Goal: Task Accomplishment & Management: Manage account settings

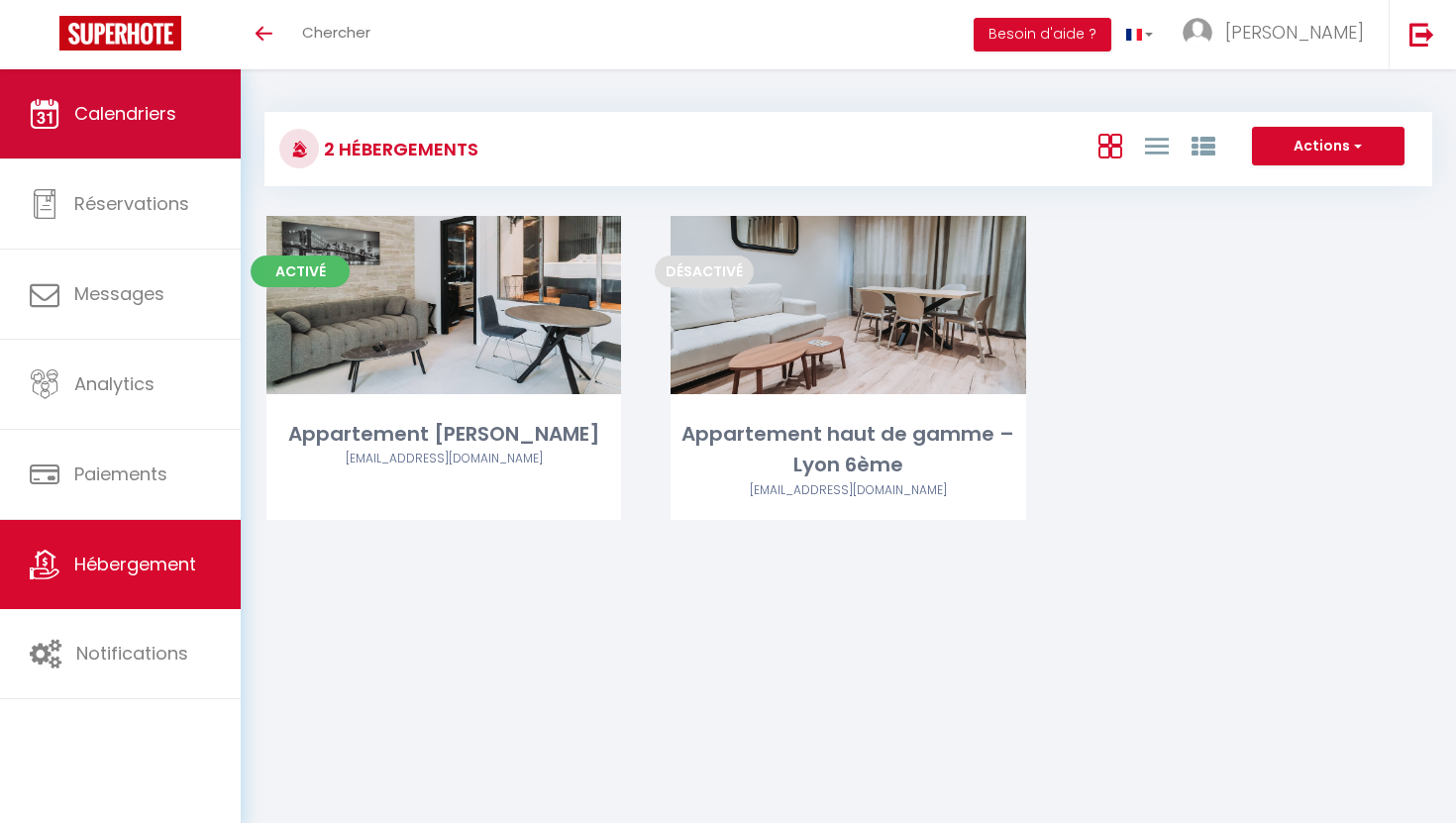
click at [174, 140] on link "Calendriers" at bounding box center [120, 114] width 241 height 89
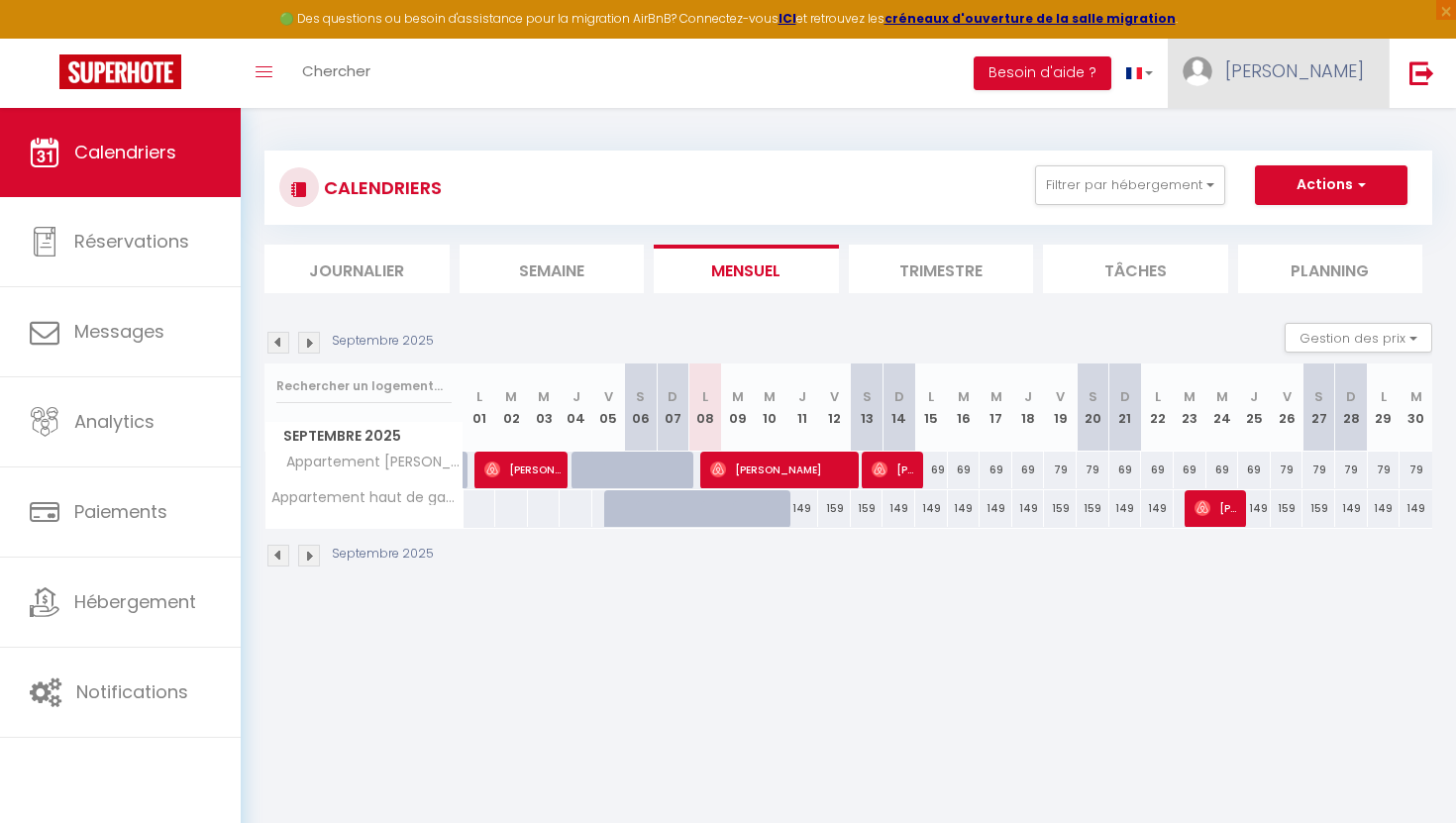
click at [1335, 68] on span "[PERSON_NAME]" at bounding box center [1294, 71] width 138 height 25
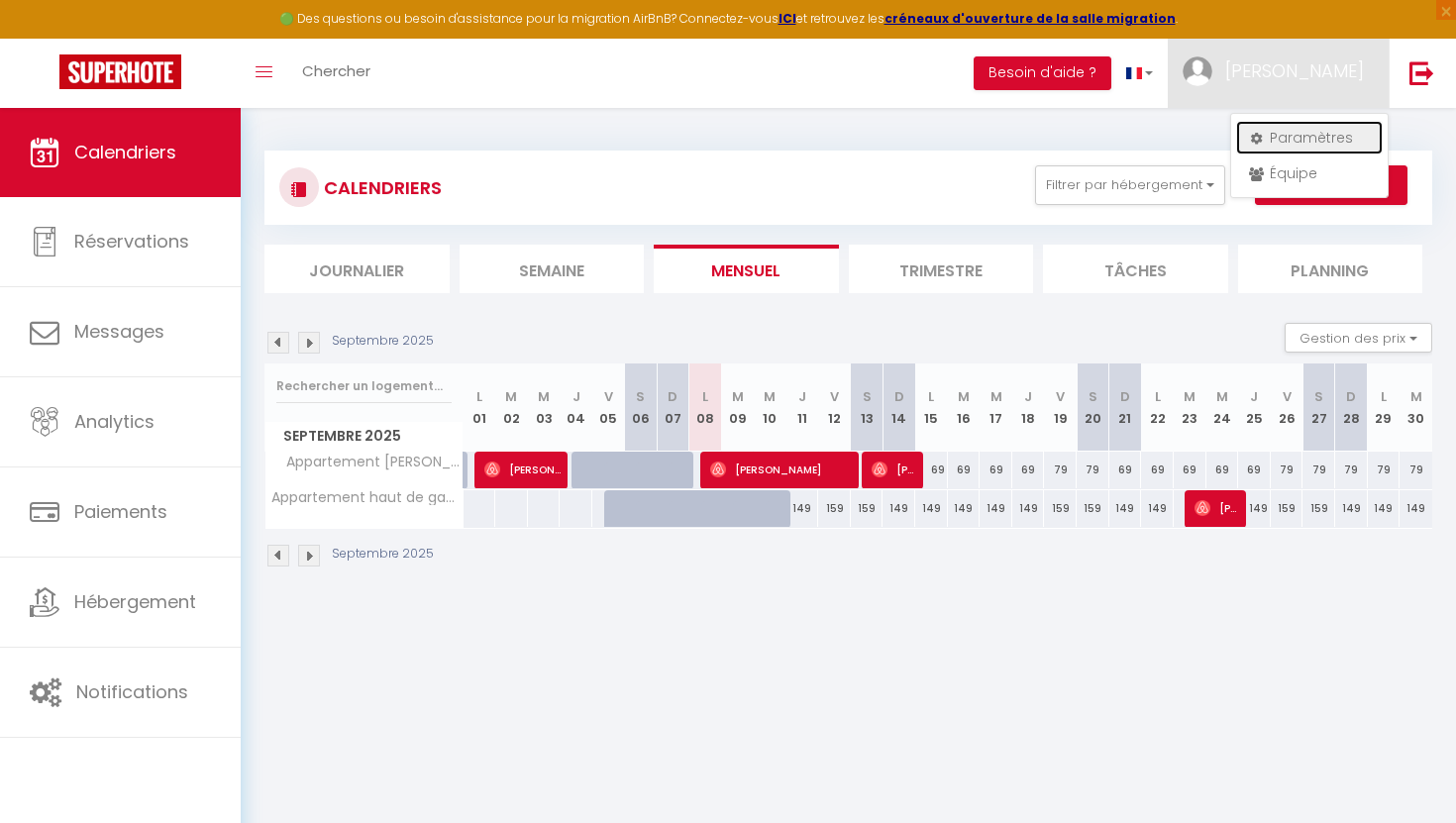
click at [1276, 142] on link "Paramètres" at bounding box center [1309, 138] width 146 height 34
select select "28"
select select "fr"
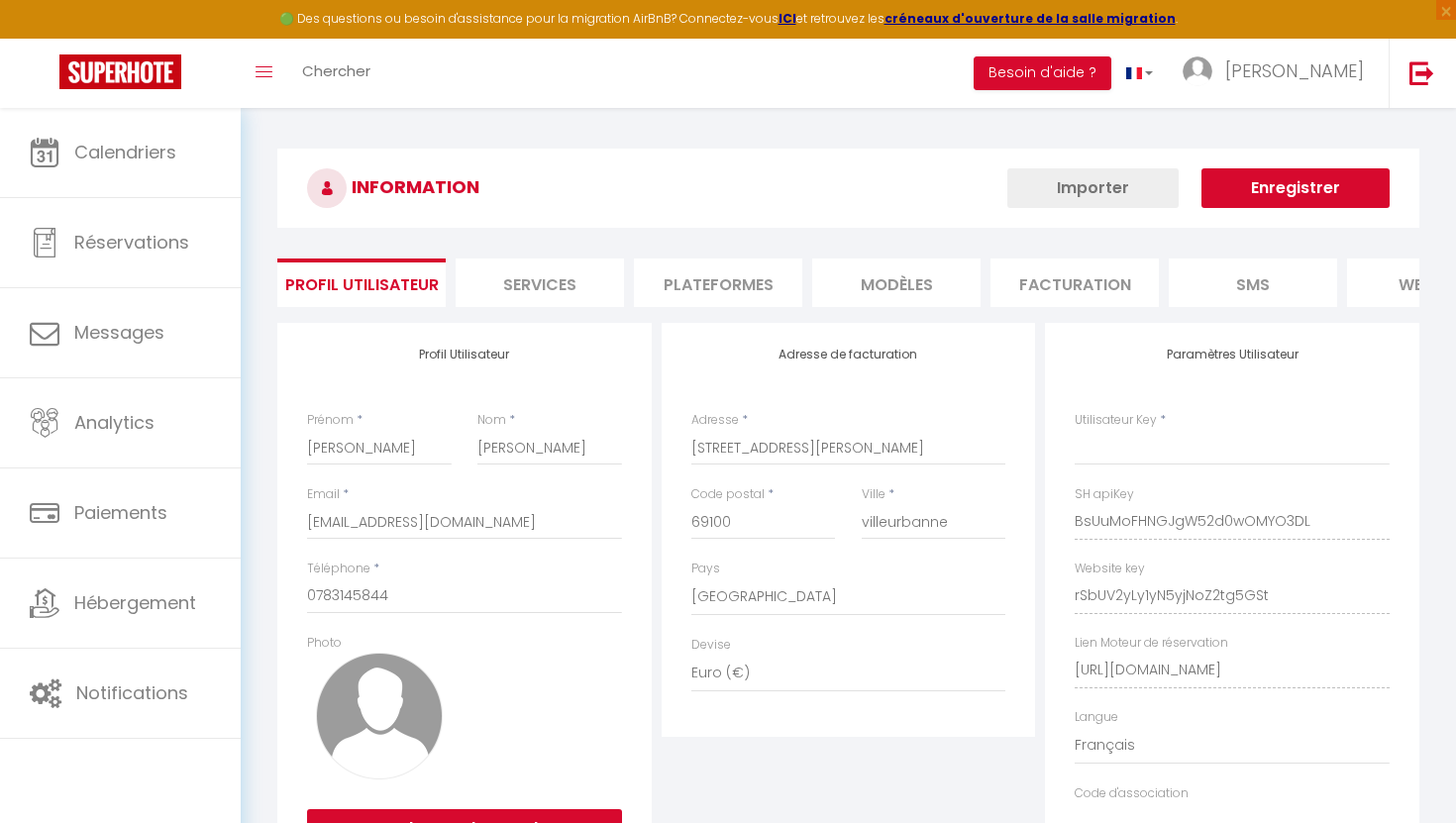
type input "BsUuMoFHNGJgW52d0wOMYO3DL"
type input "rSbUV2yLy1yN5yjNoZ2tg5GSt"
type input "[URL][DOMAIN_NAME]"
select select "fr"
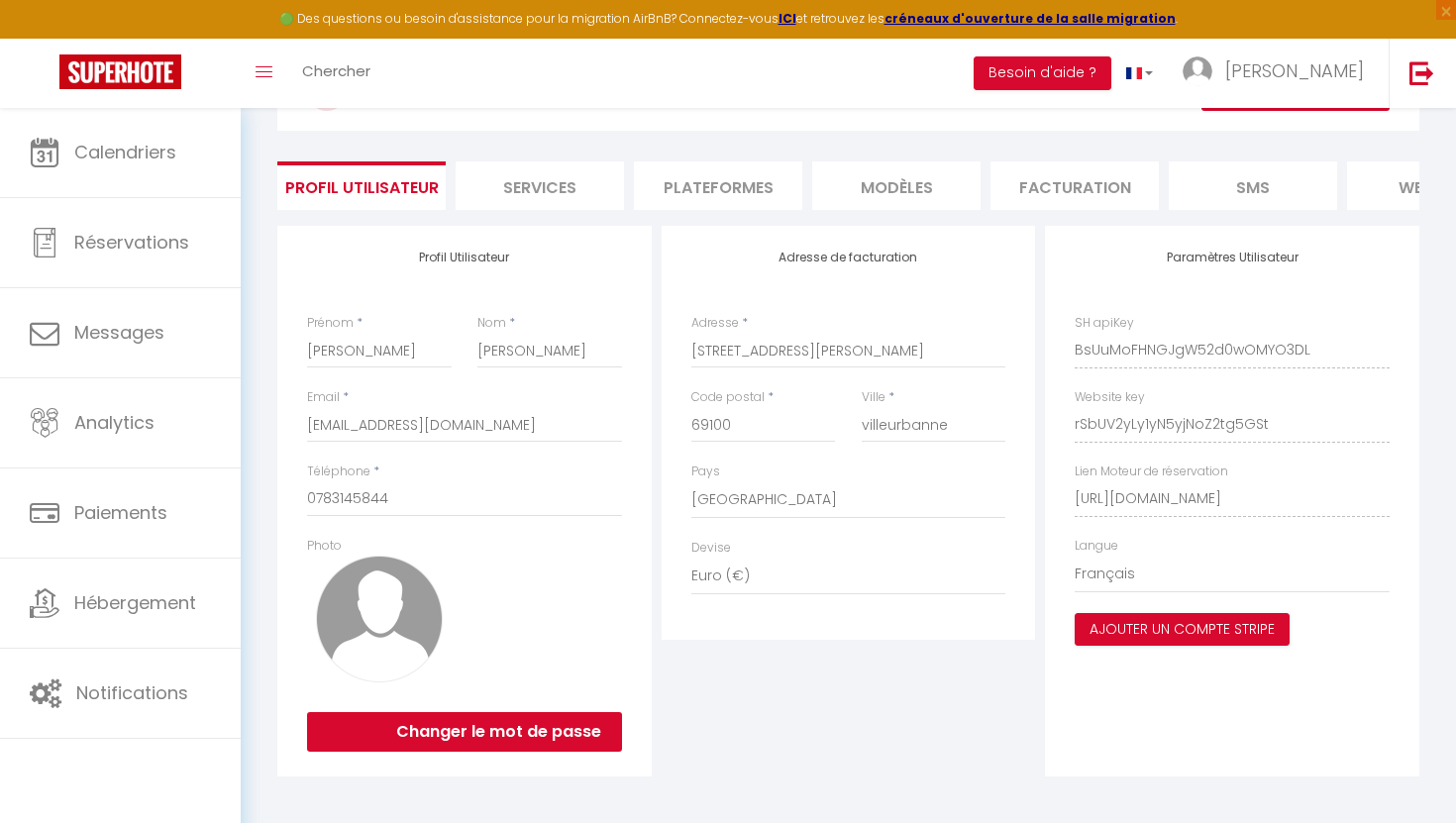
scroll to position [94, 0]
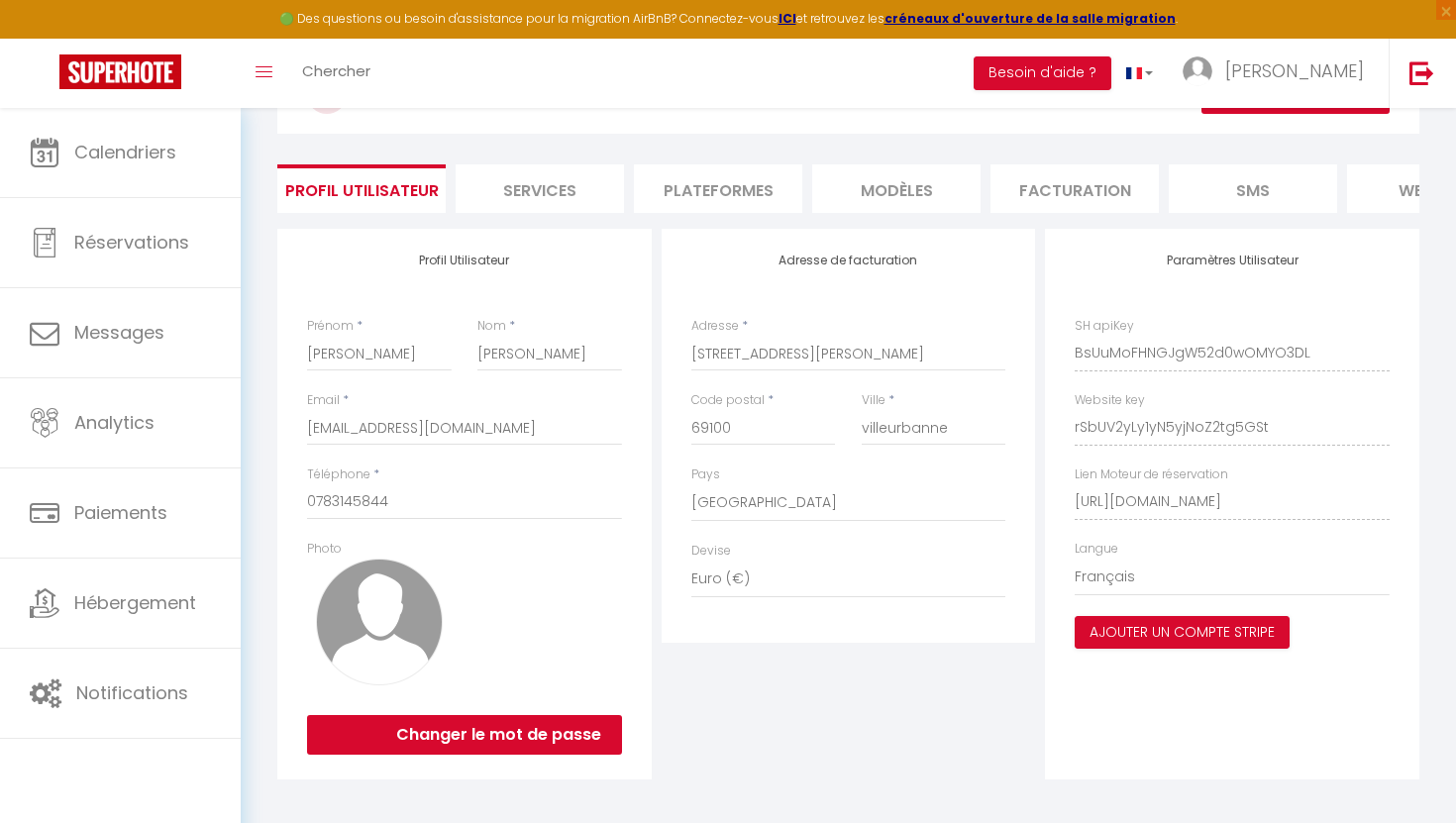
click at [561, 202] on li "Services" at bounding box center [539, 188] width 168 height 49
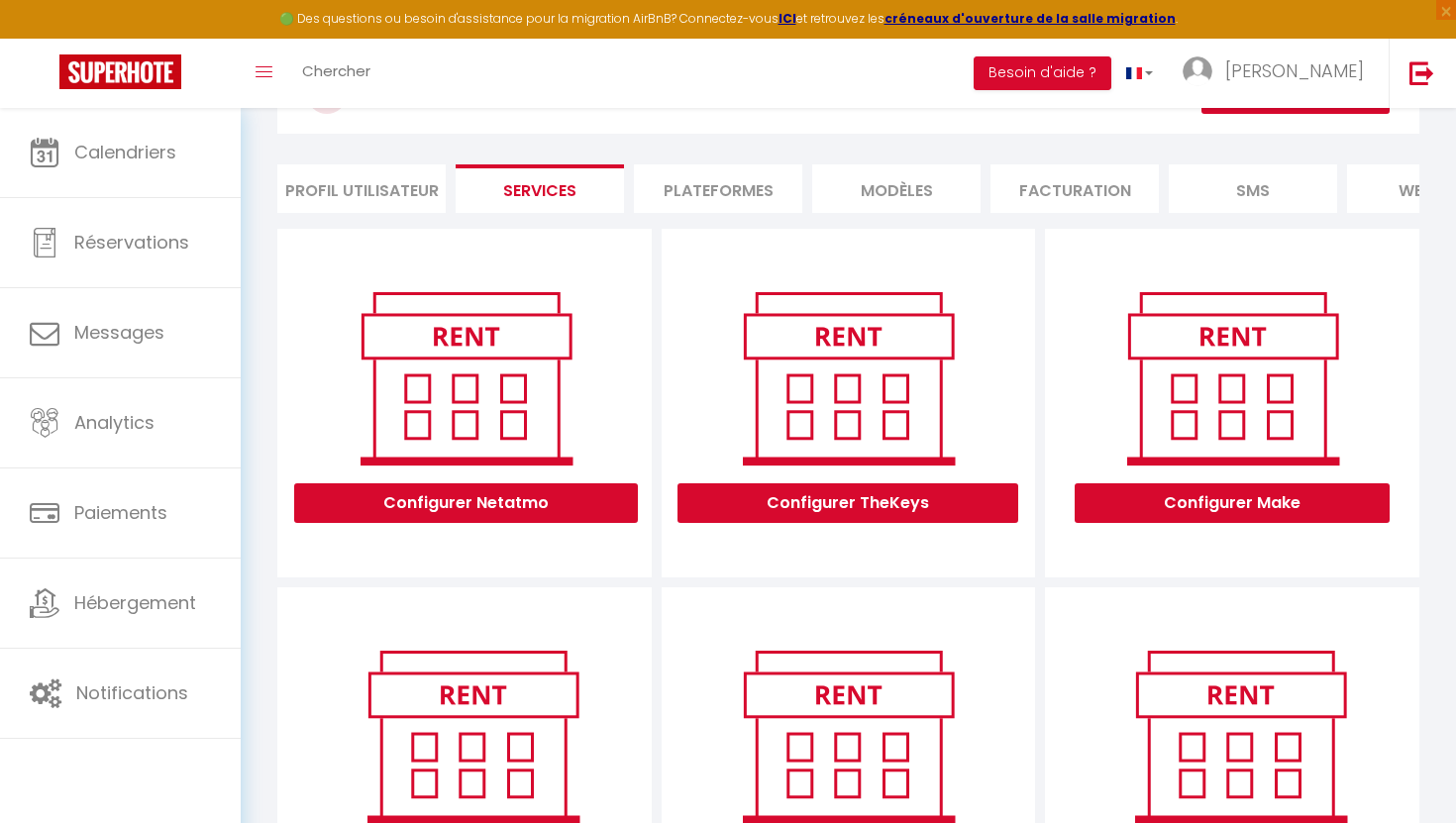
click at [718, 183] on li "Plateformes" at bounding box center [718, 188] width 168 height 49
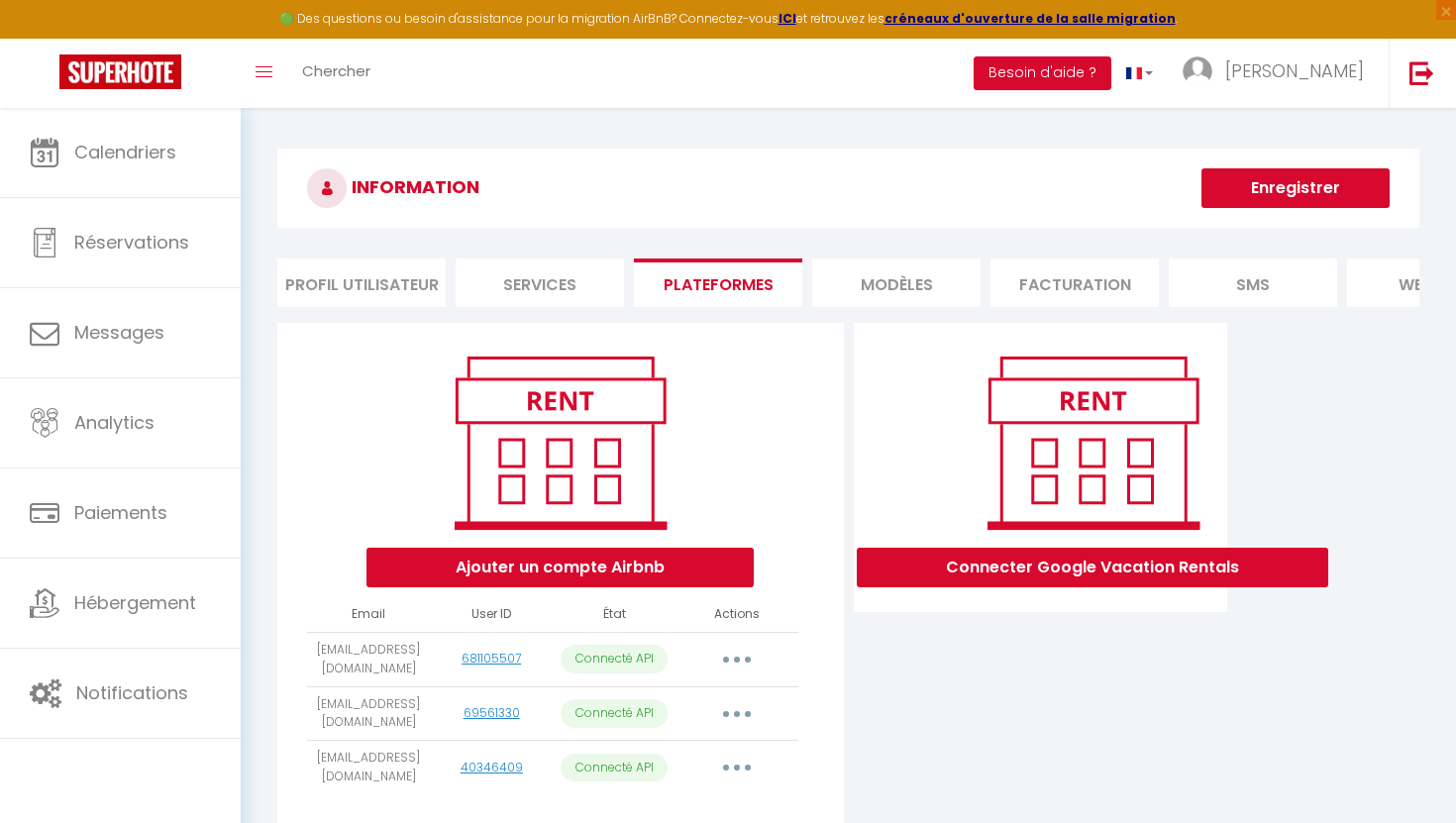
scroll to position [108, 0]
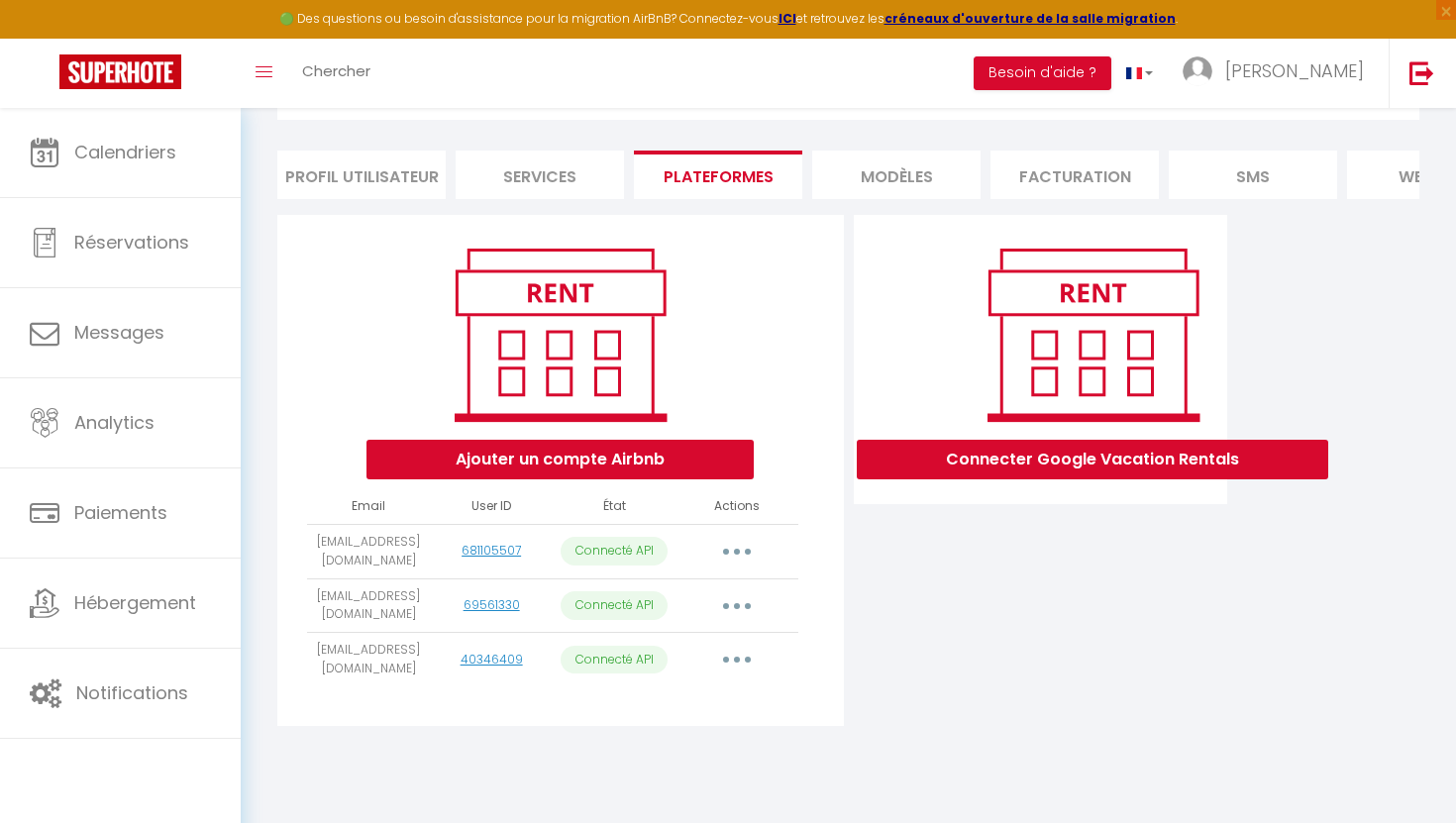
click at [729, 658] on button "button" at bounding box center [737, 659] width 56 height 32
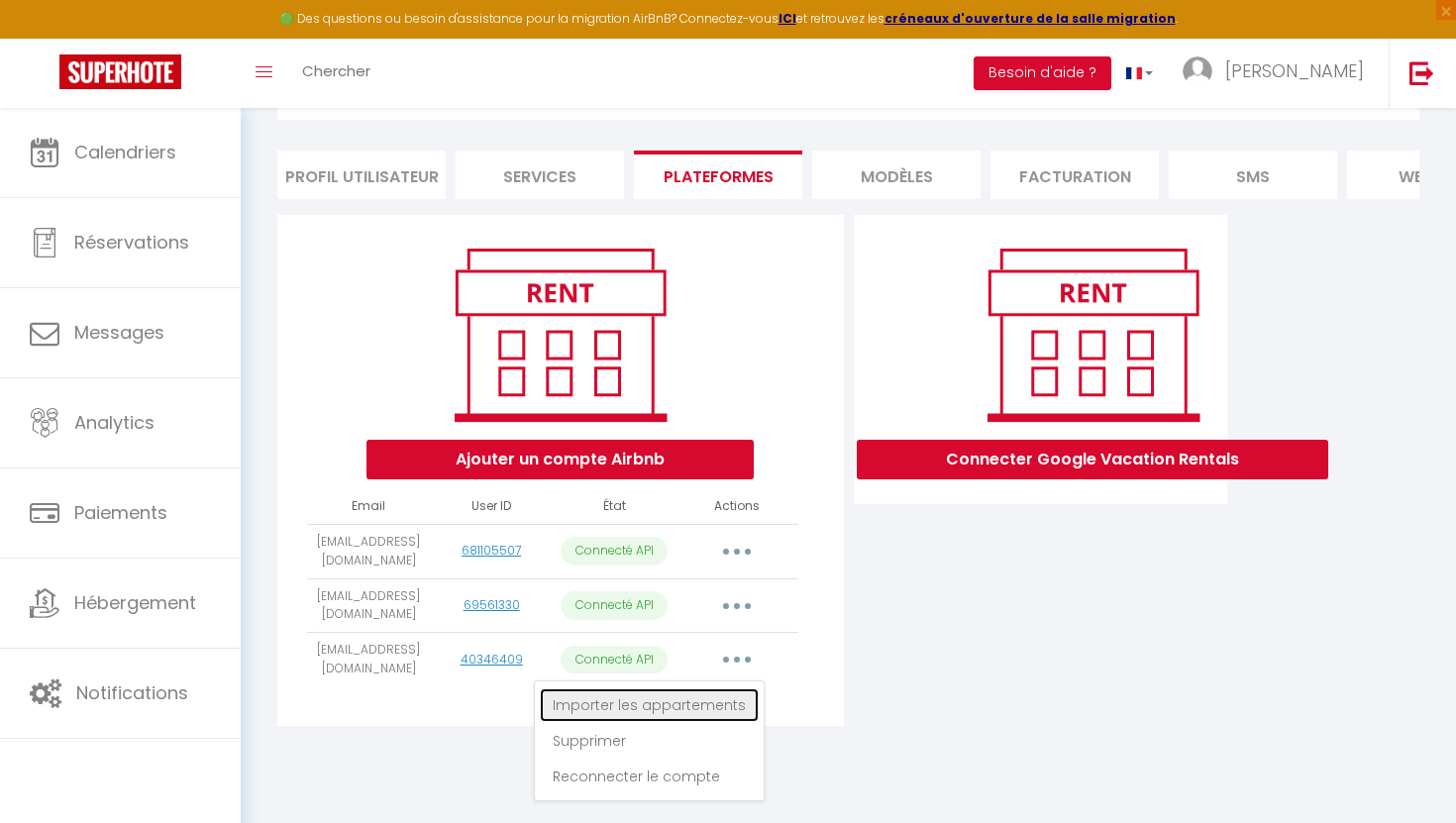
click at [687, 703] on link "Importer les appartements" at bounding box center [649, 705] width 219 height 34
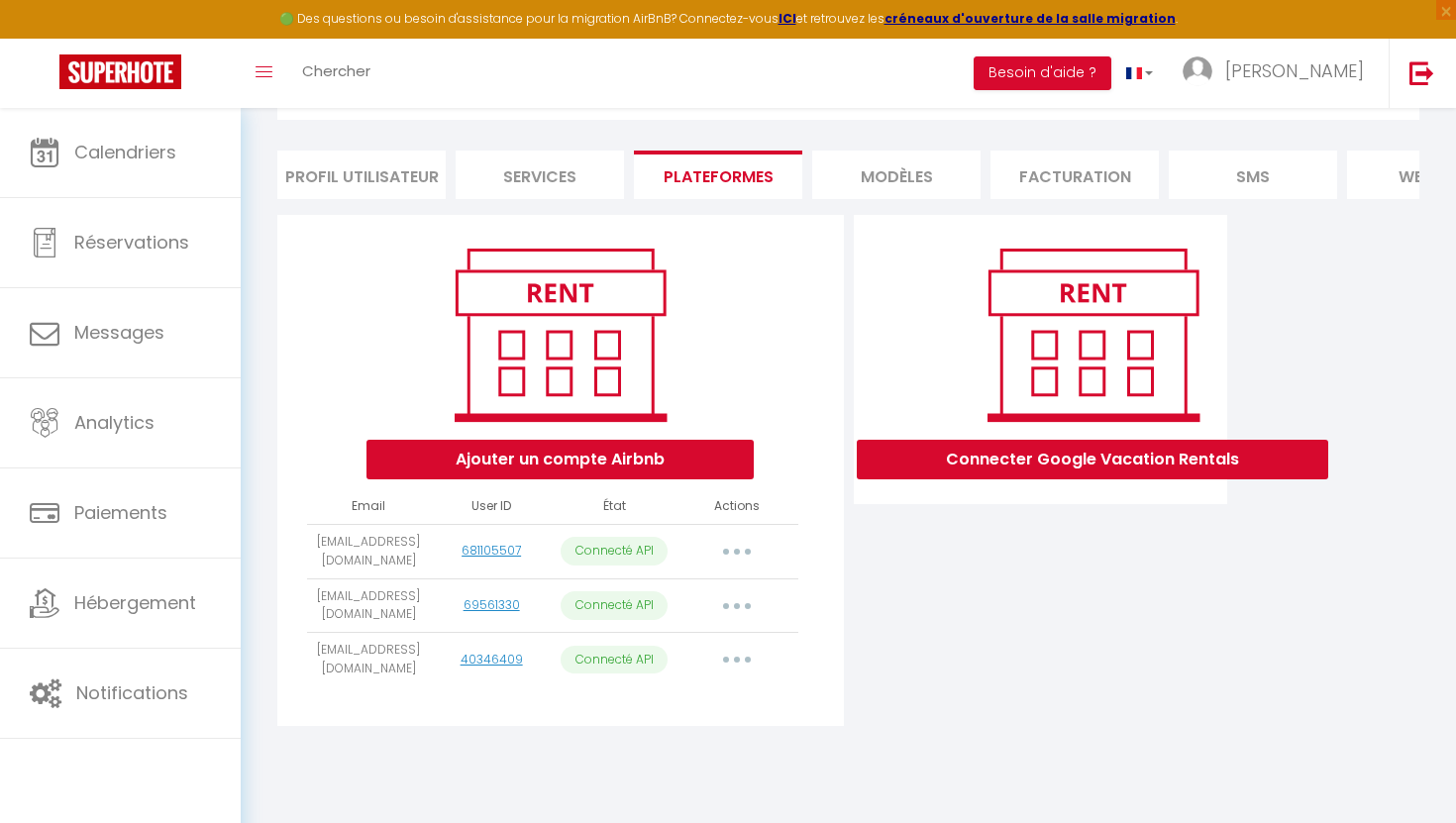
select select
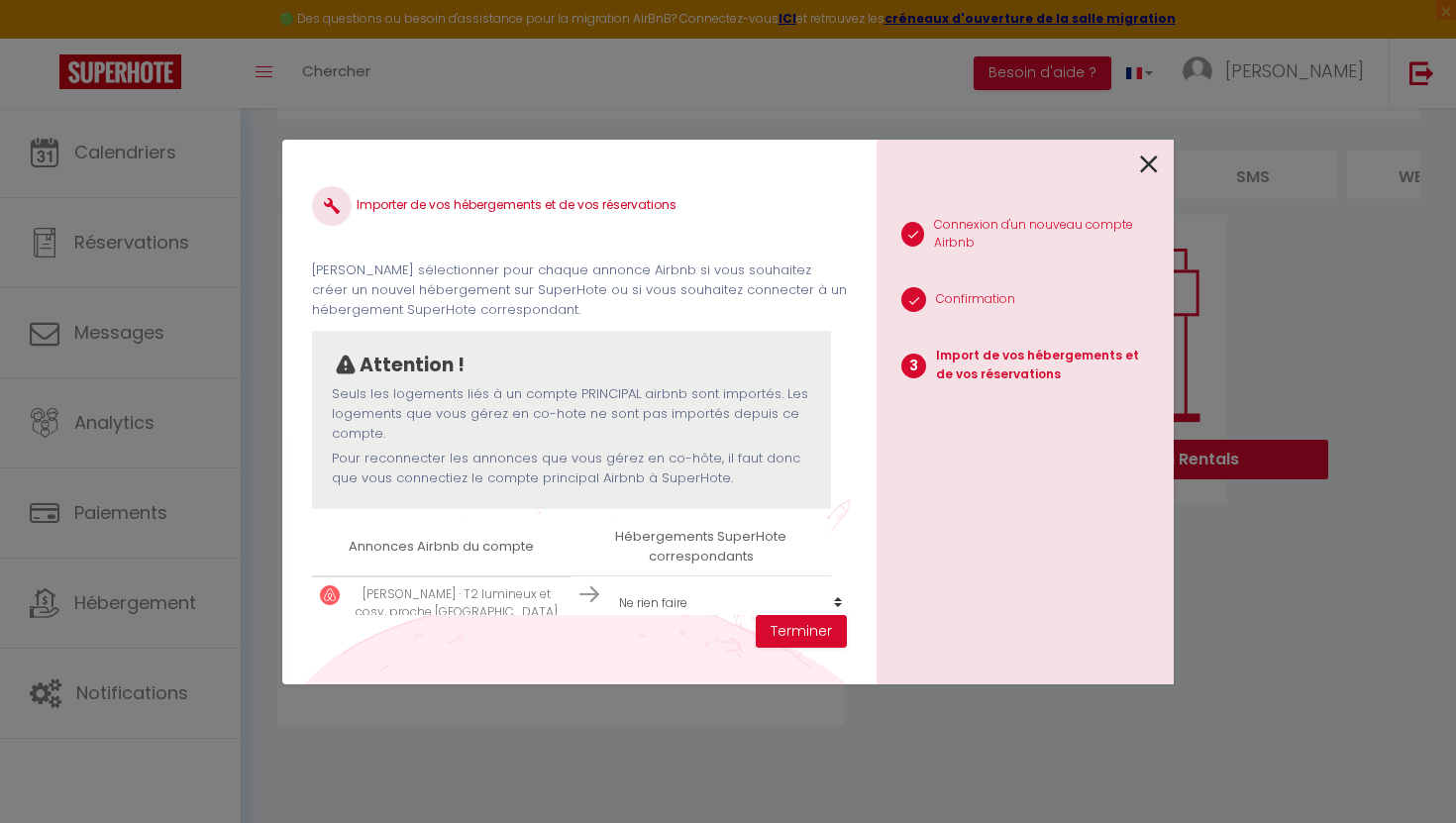
scroll to position [85, 0]
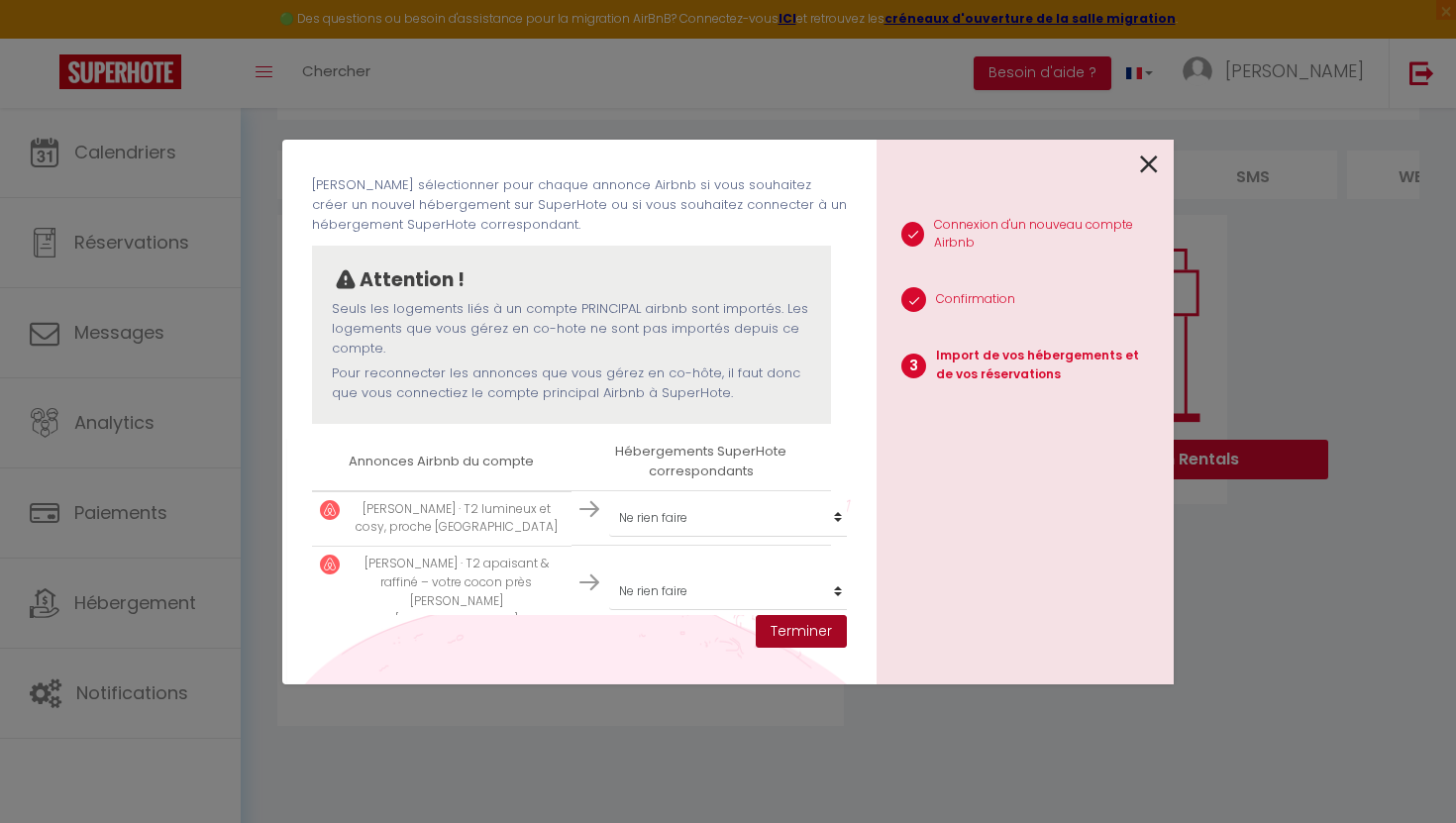
click at [808, 635] on button "Terminer" at bounding box center [802, 632] width 91 height 34
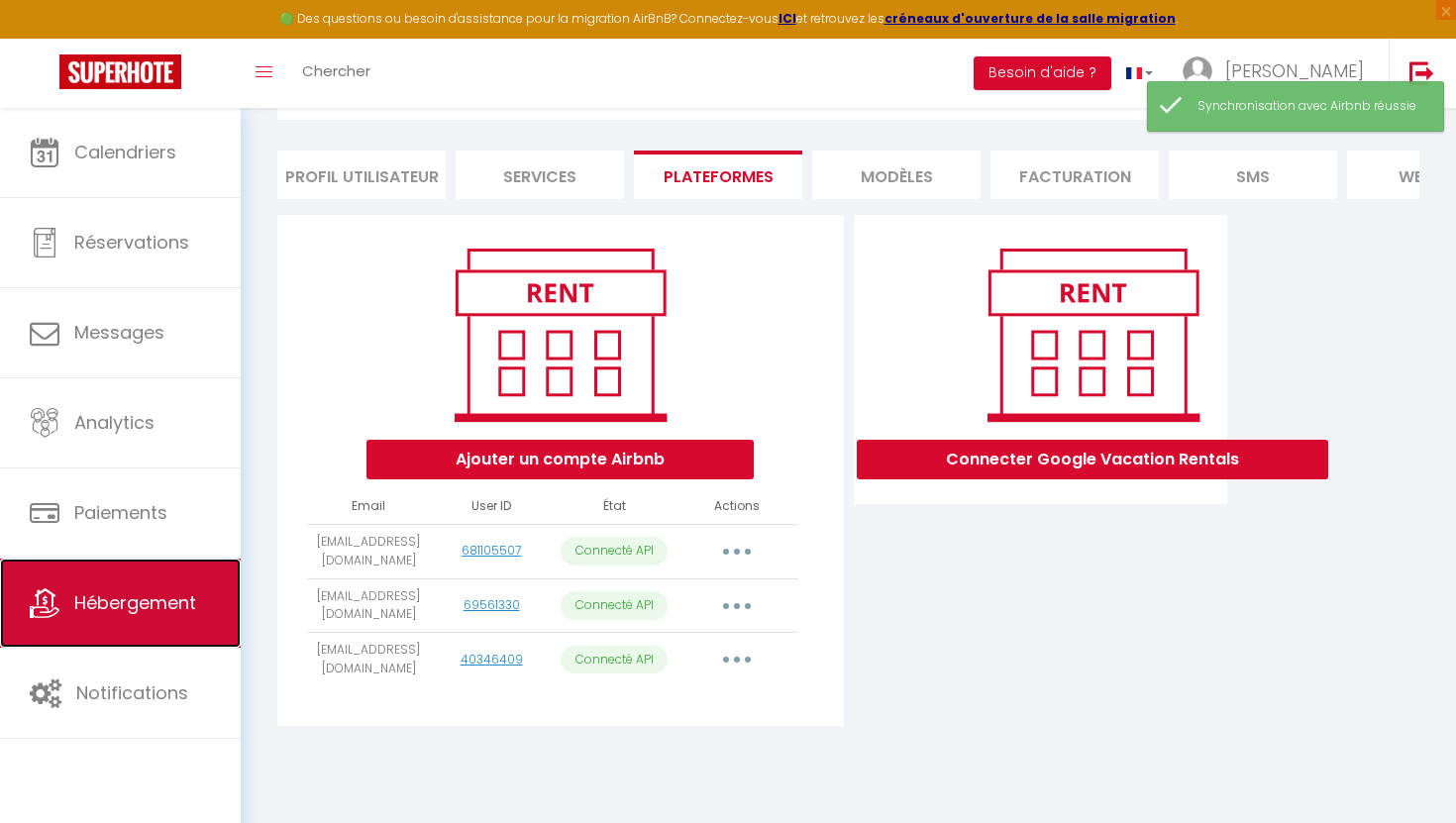
click at [196, 594] on span "Hébergement" at bounding box center [135, 602] width 122 height 25
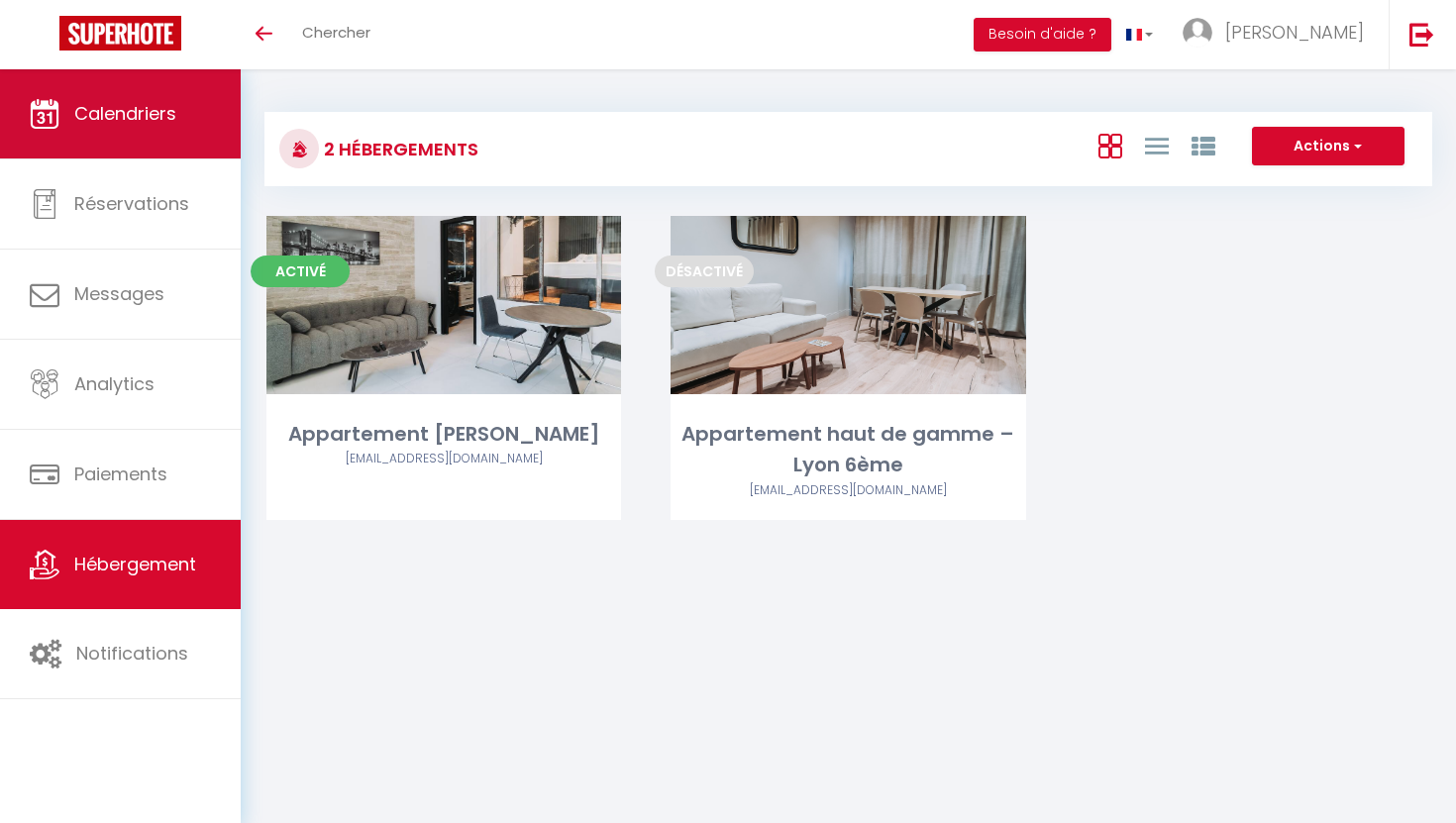
click at [153, 142] on link "Calendriers" at bounding box center [120, 114] width 241 height 89
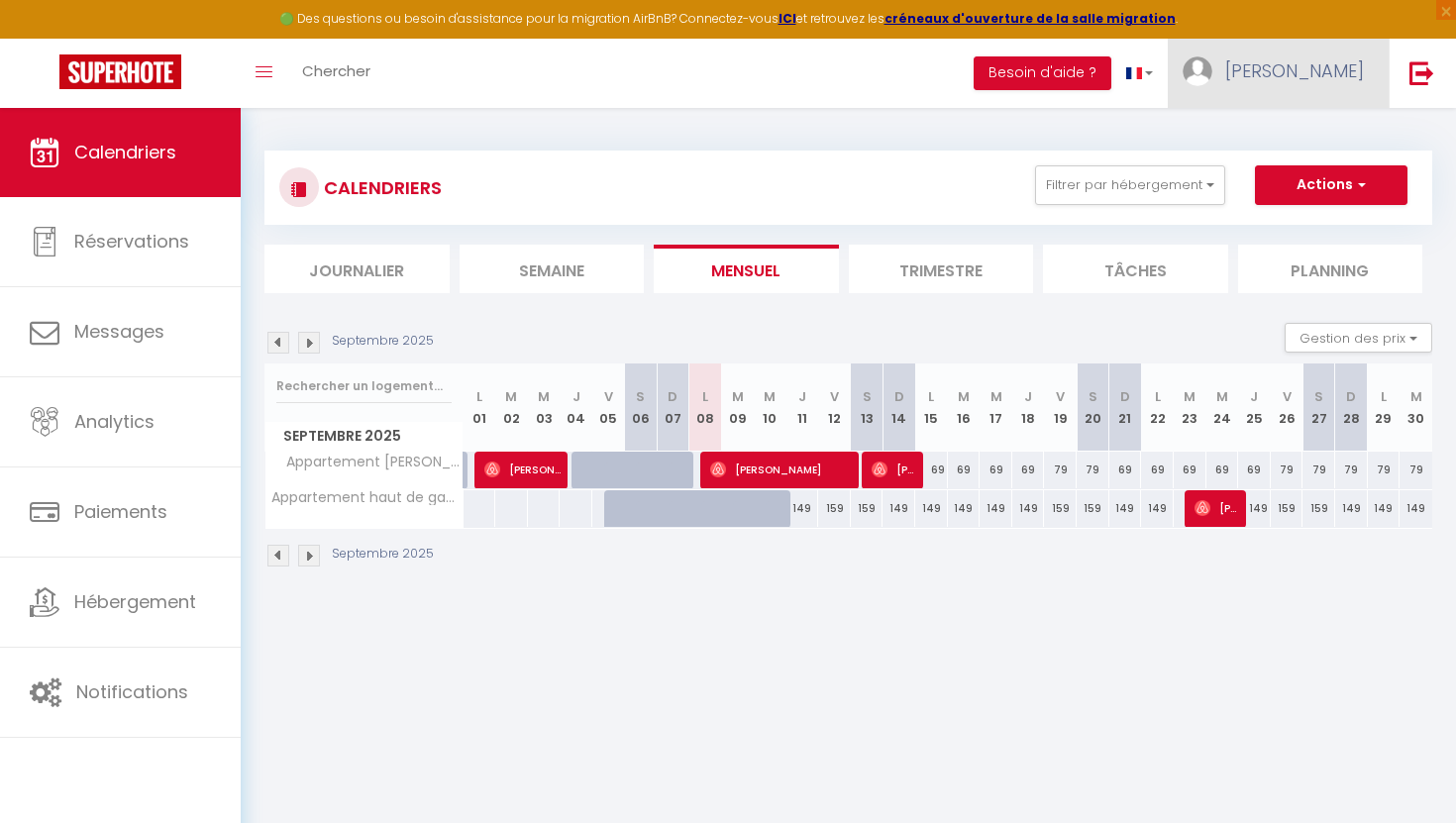
click at [1334, 59] on span "[PERSON_NAME]" at bounding box center [1294, 71] width 138 height 25
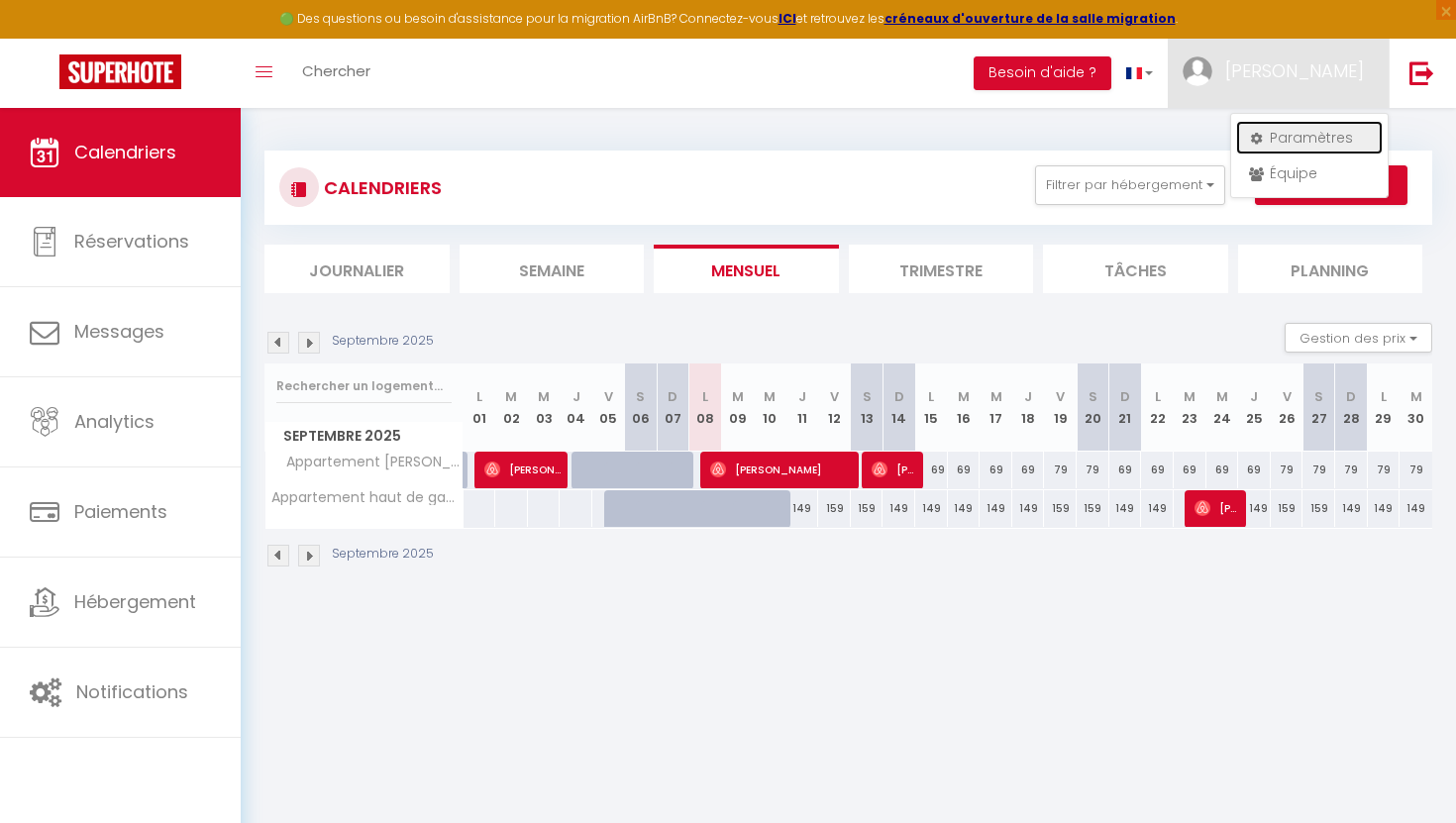
click at [1304, 134] on link "Paramètres" at bounding box center [1309, 138] width 146 height 34
select select "fr"
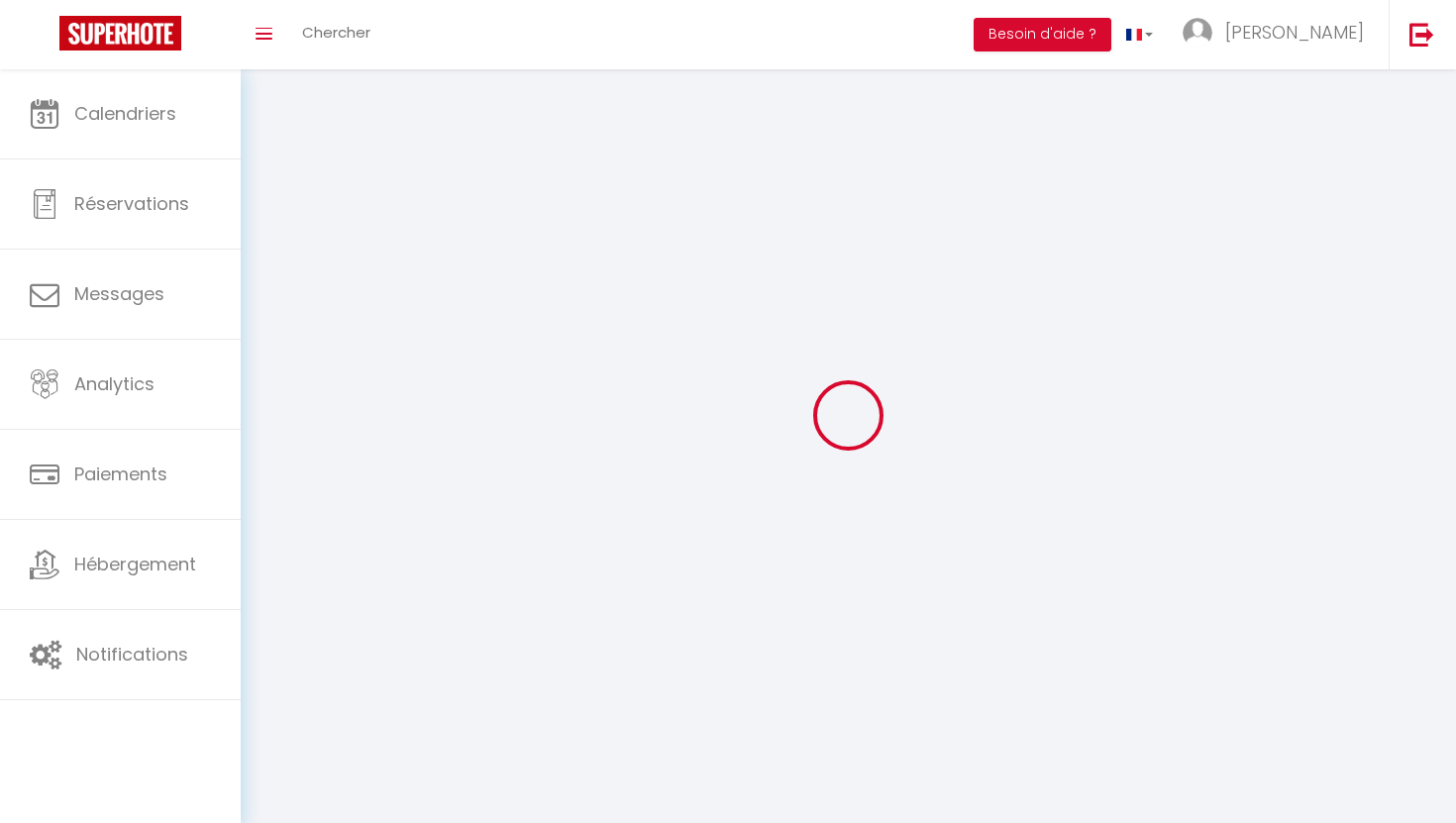
type input "[PERSON_NAME]"
type input "0783145844"
type input "[STREET_ADDRESS][PERSON_NAME]"
type input "69100"
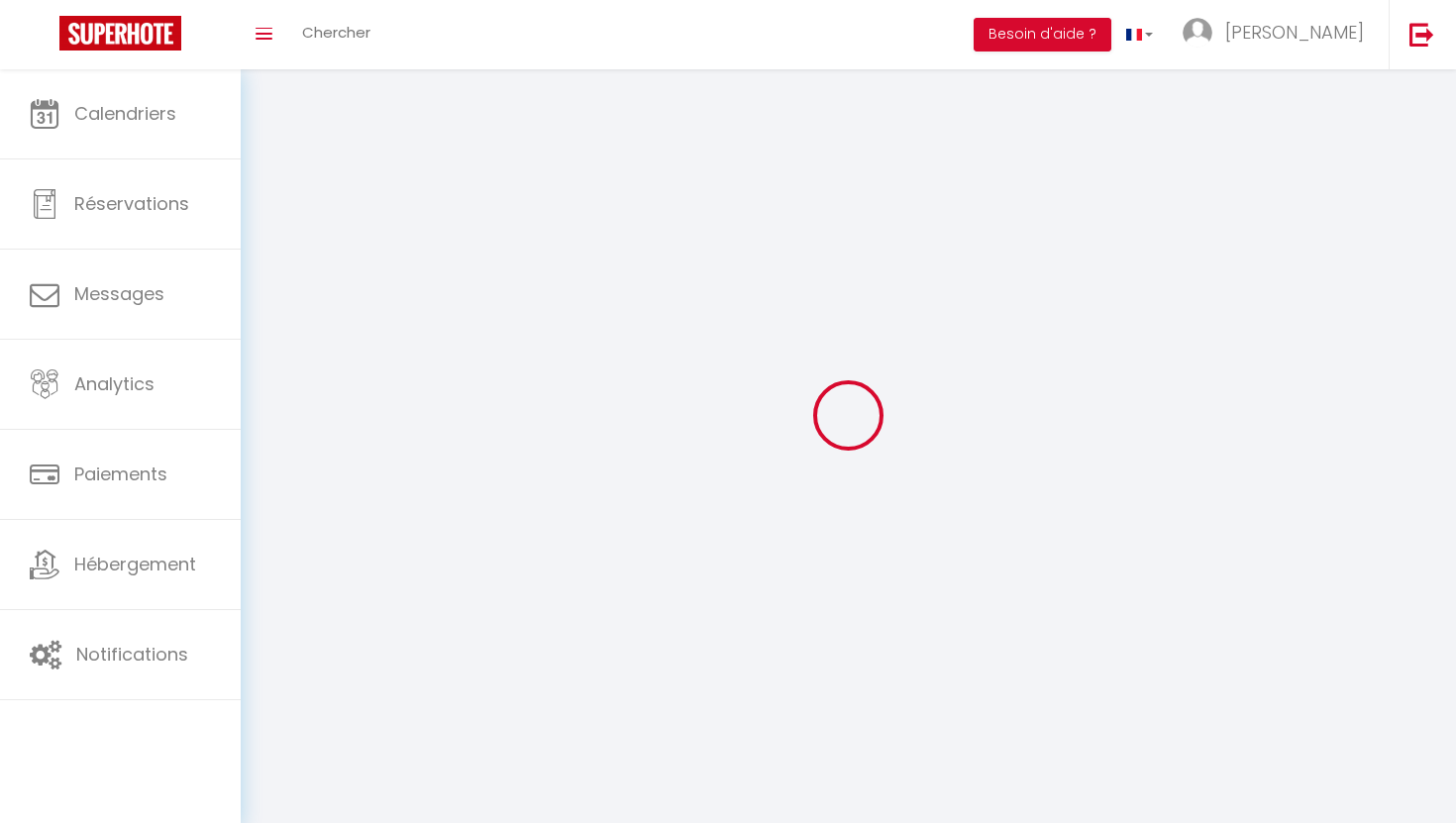
type input "villeurbanne"
type input "BsUuMoFHNGJgW52d0wOMYO3DL"
type input "rSbUV2yLy1yN5yjNoZ2tg5GSt"
type input "[URL][DOMAIN_NAME]"
type input "BsUuMoFHNGJgW52d0wOMYO3DL"
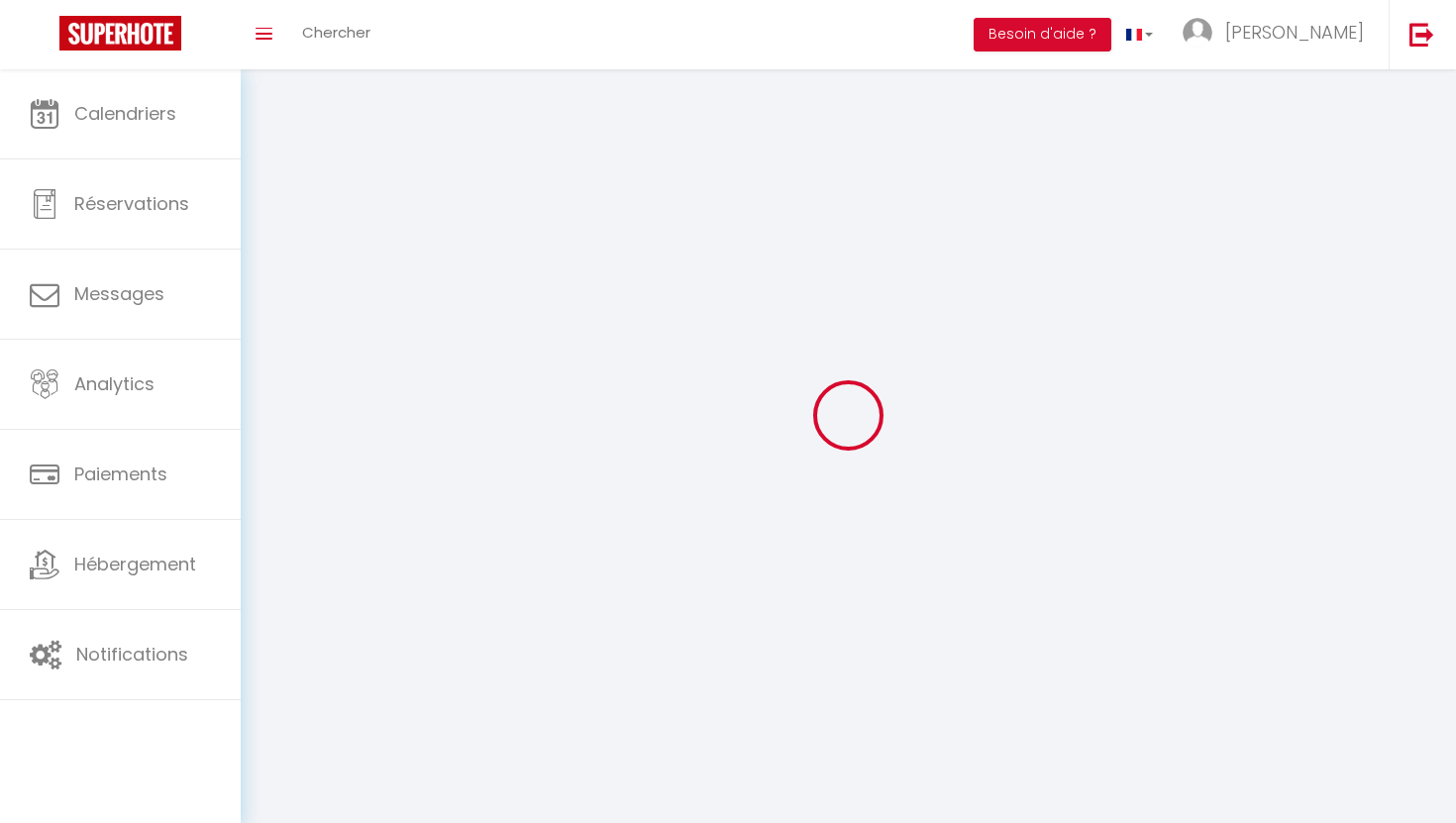
type input "rSbUV2yLy1yN5yjNoZ2tg5GSt"
type input "[URL][DOMAIN_NAME]"
select select "1"
select select "28"
select select "fr"
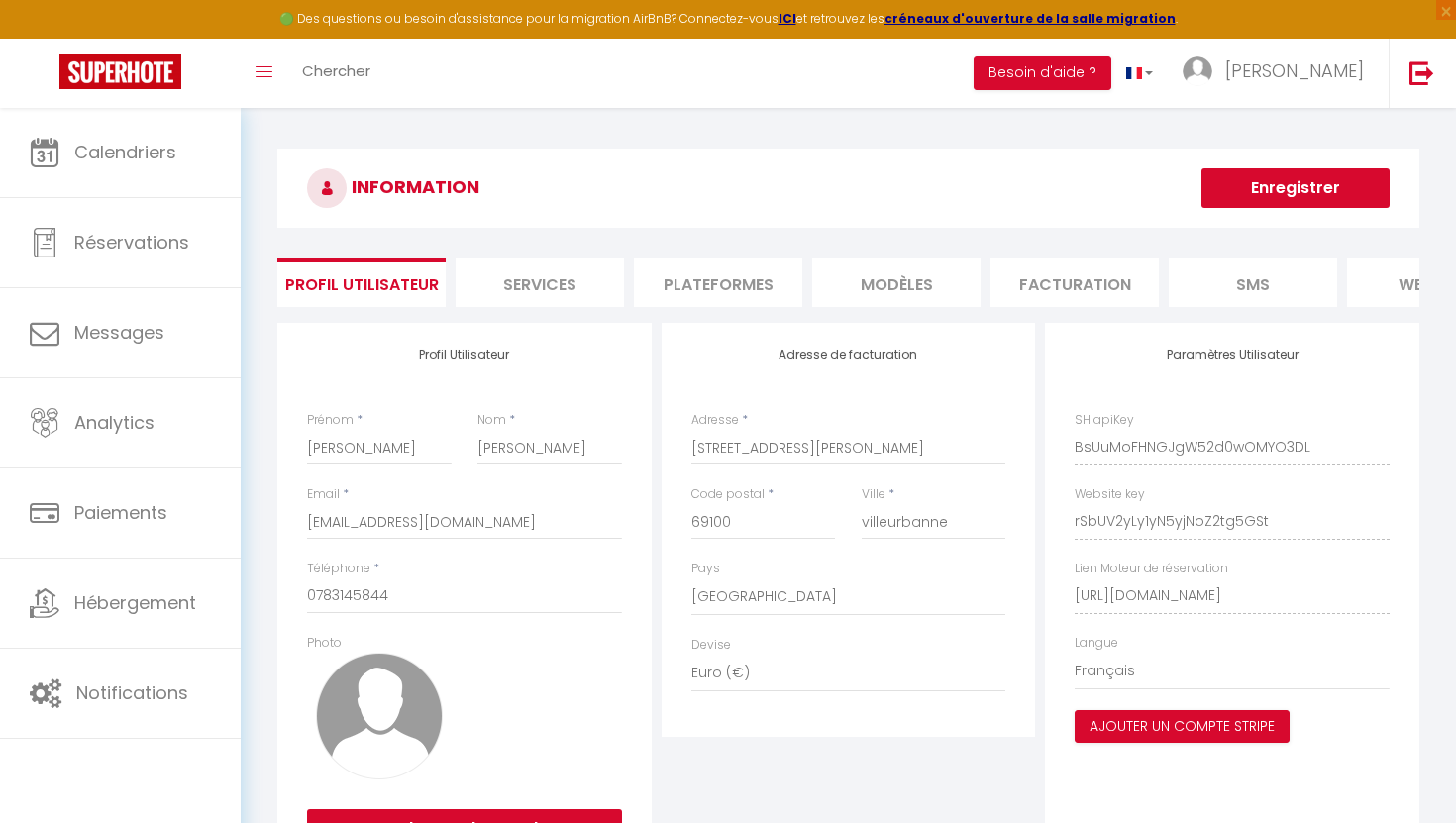
click at [669, 292] on li "Plateformes" at bounding box center [718, 282] width 168 height 49
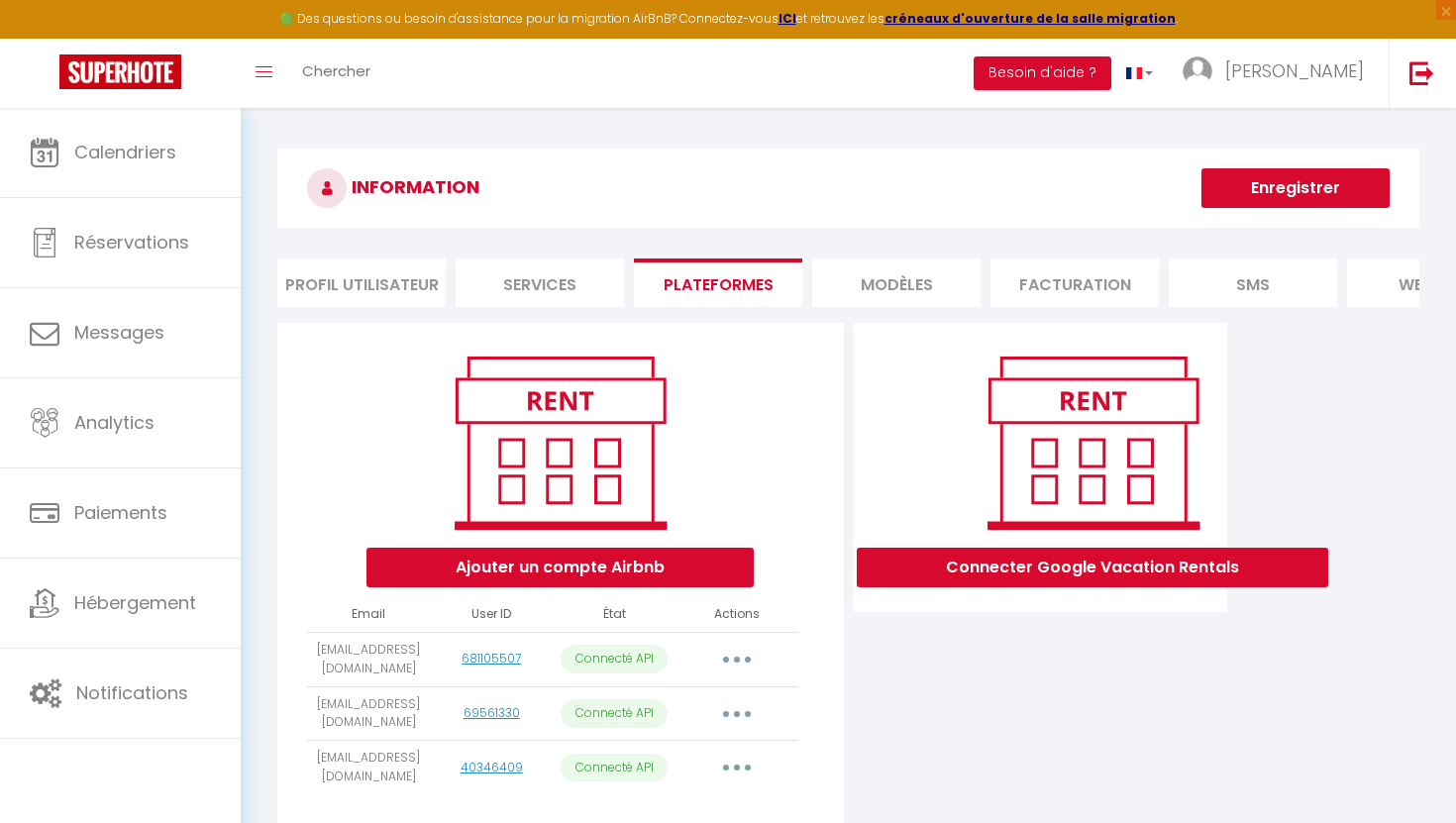
scroll to position [108, 0]
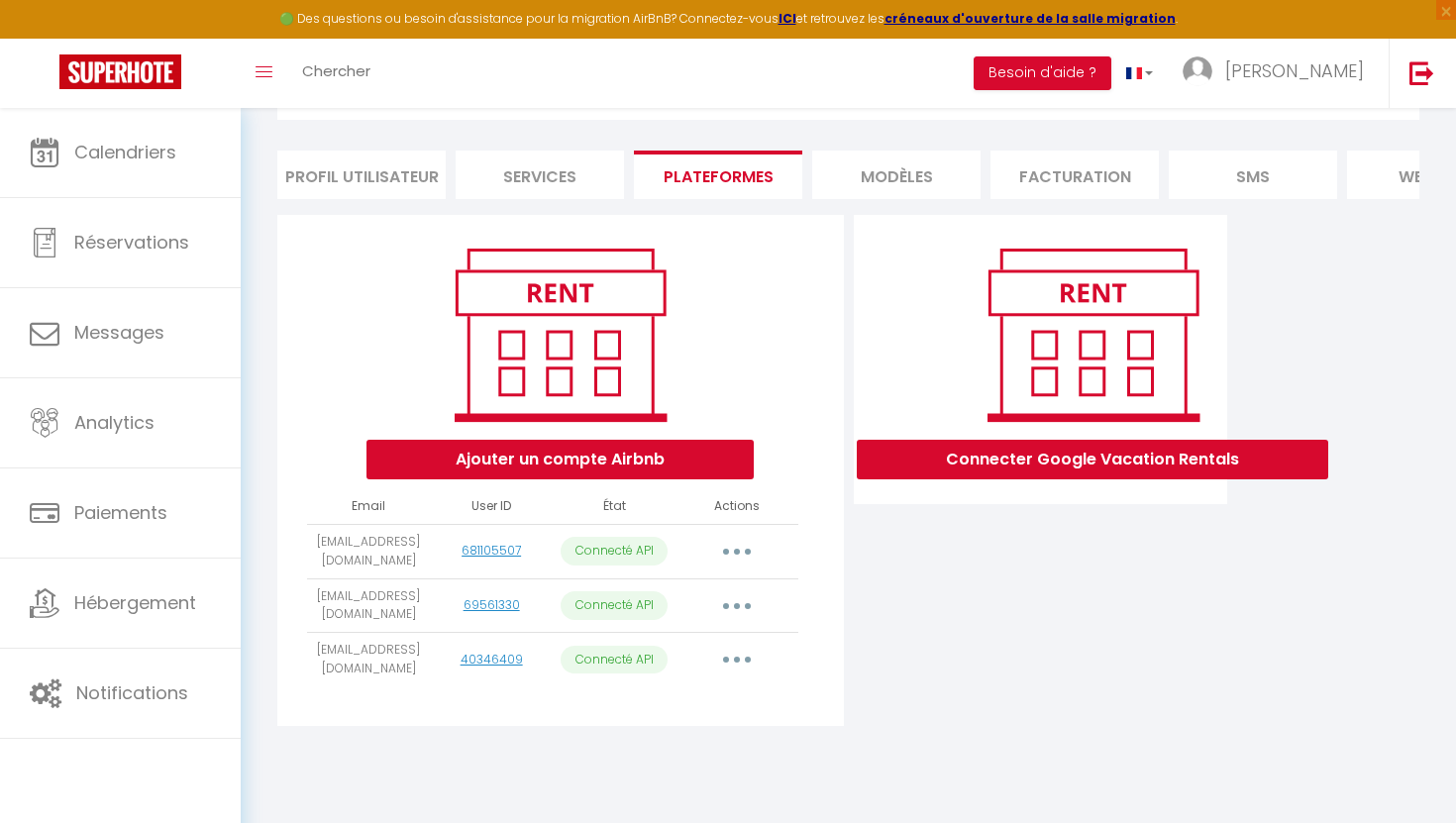
click at [745, 657] on button "button" at bounding box center [737, 659] width 56 height 32
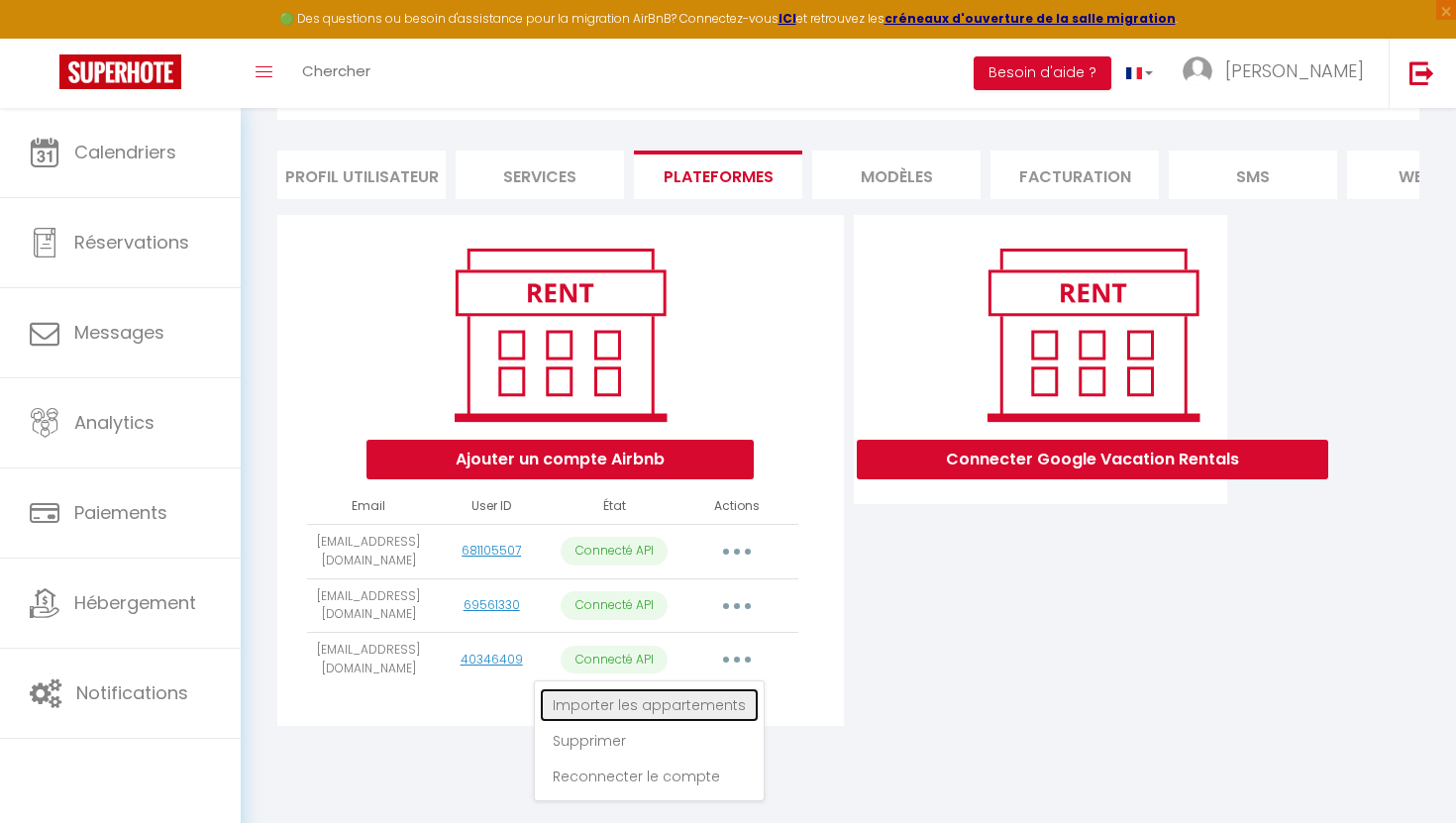
click at [708, 710] on link "Importer les appartements" at bounding box center [649, 705] width 219 height 34
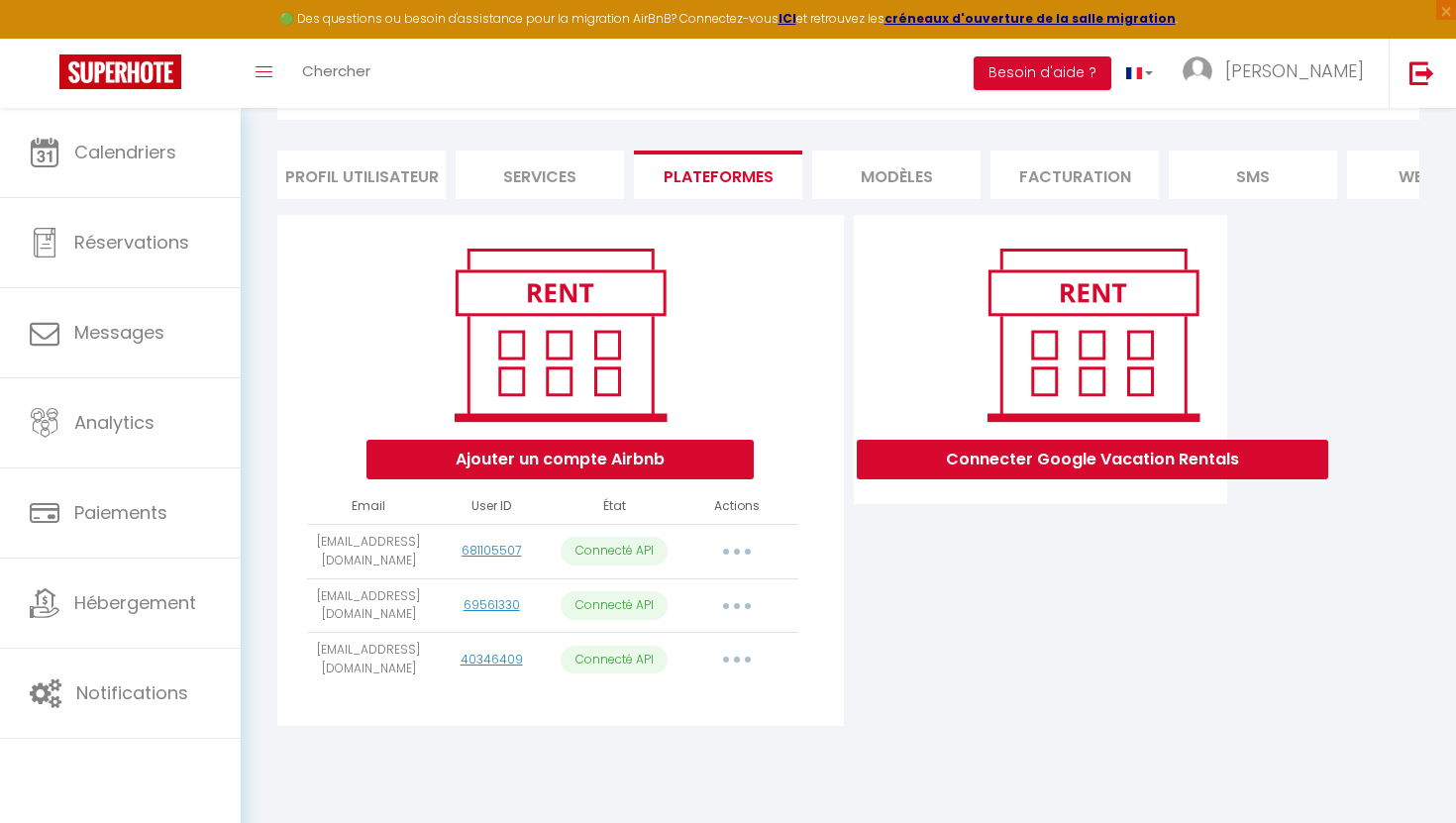
select select
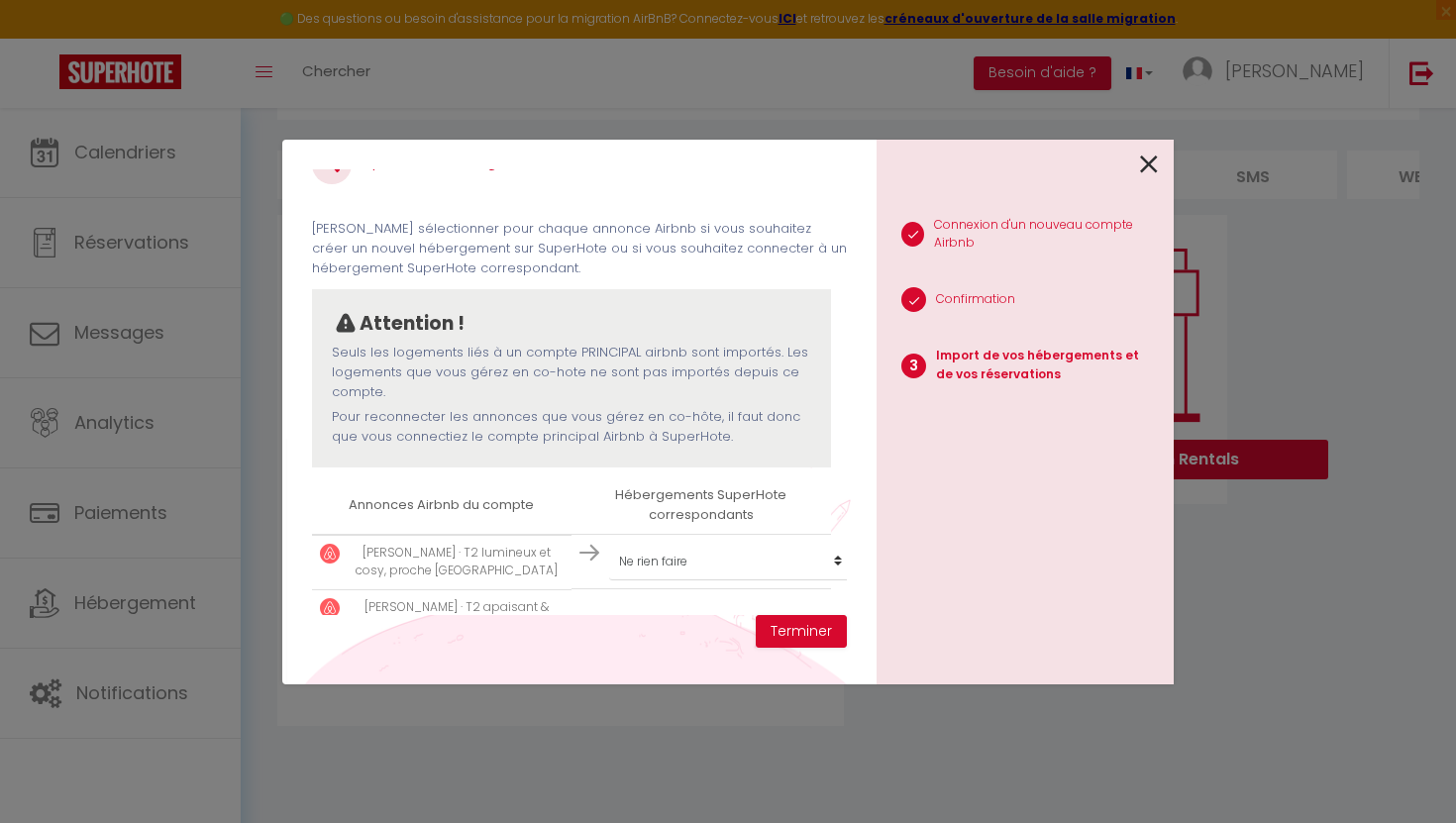
scroll to position [85, 0]
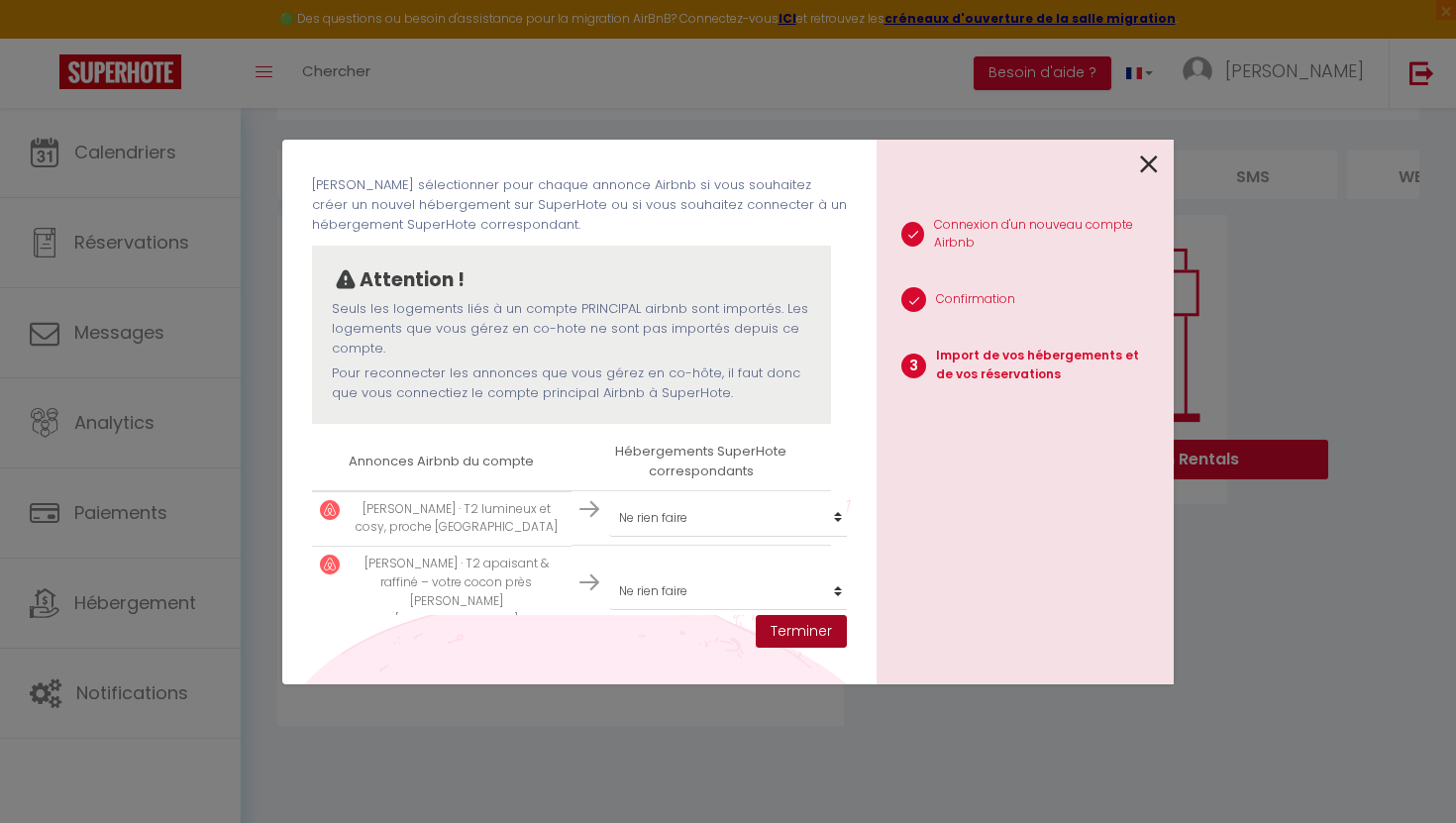
click at [785, 627] on button "Terminer" at bounding box center [802, 632] width 91 height 34
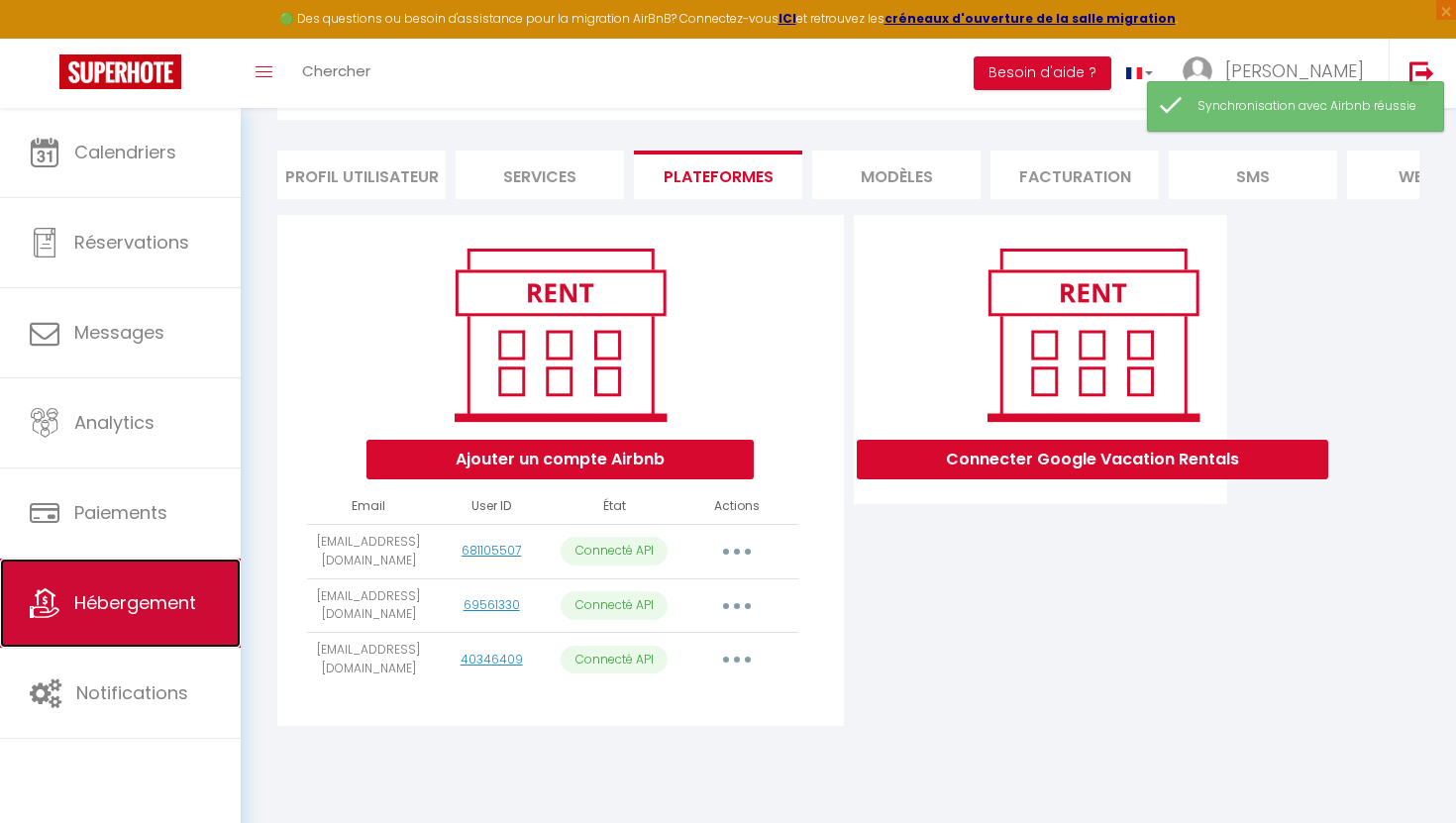
click at [155, 586] on link "Hébergement" at bounding box center [120, 603] width 241 height 89
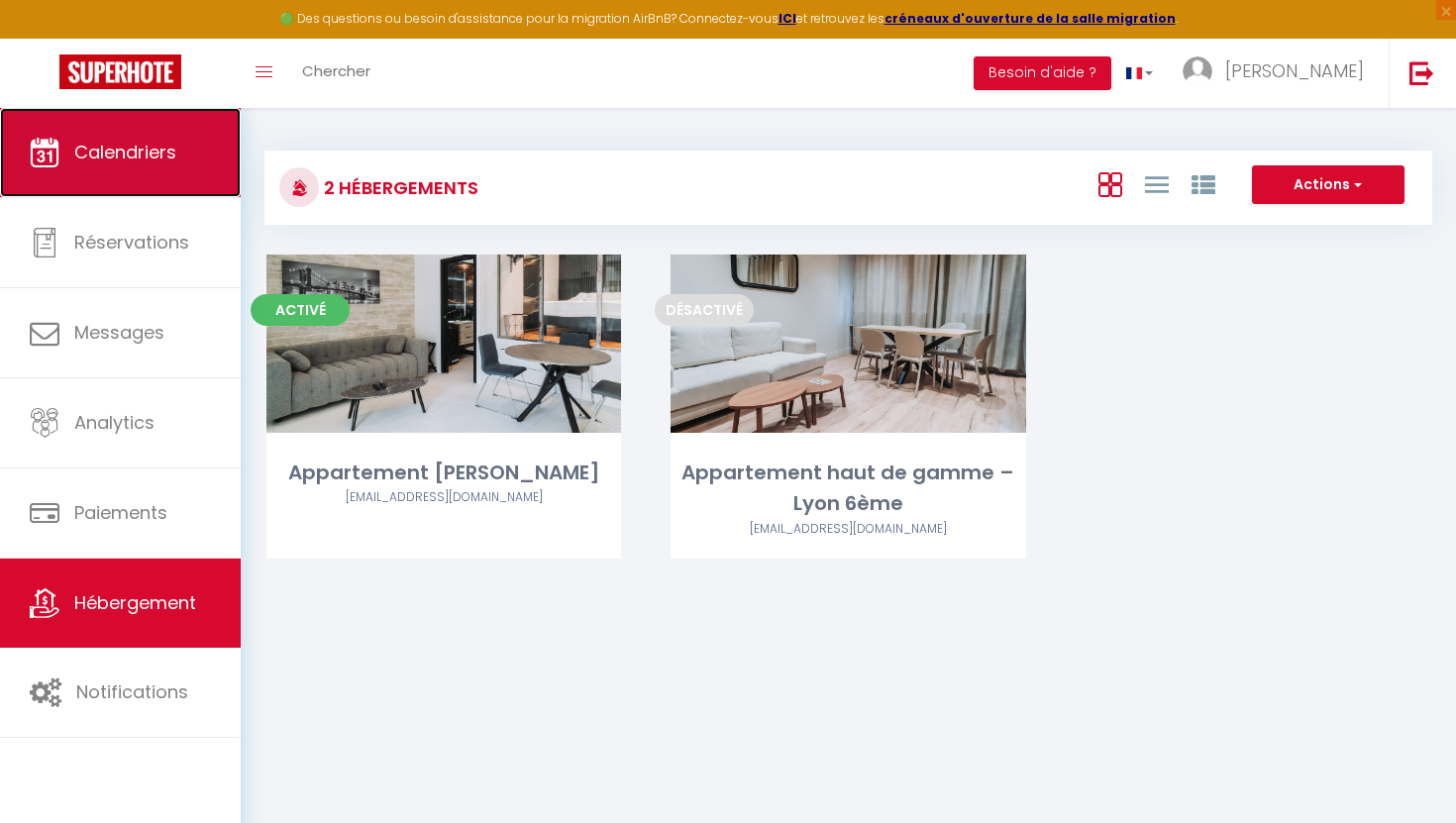
click at [173, 170] on link "Calendriers" at bounding box center [120, 153] width 241 height 89
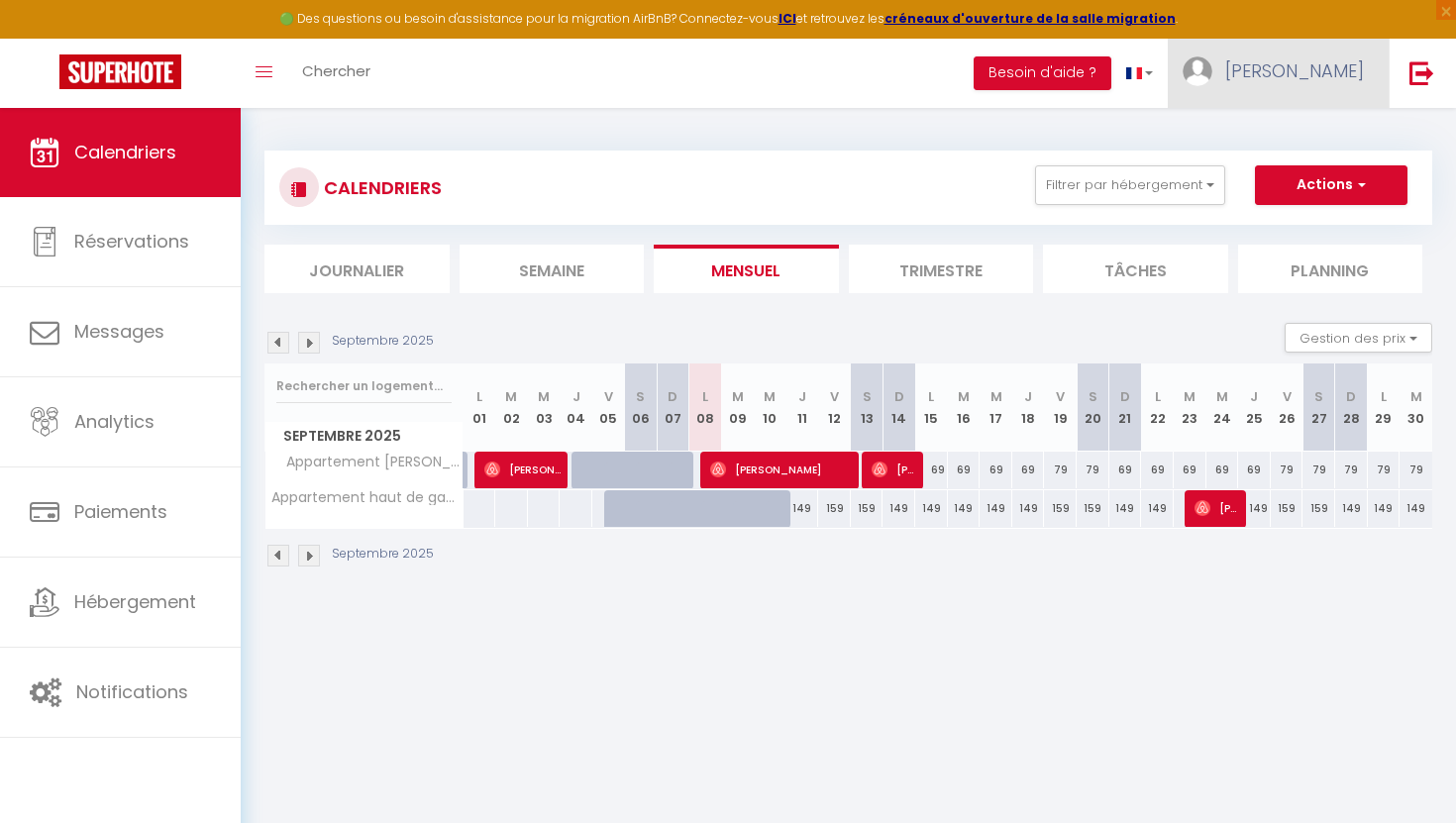
click at [1318, 78] on link "[PERSON_NAME]" at bounding box center [1278, 74] width 221 height 70
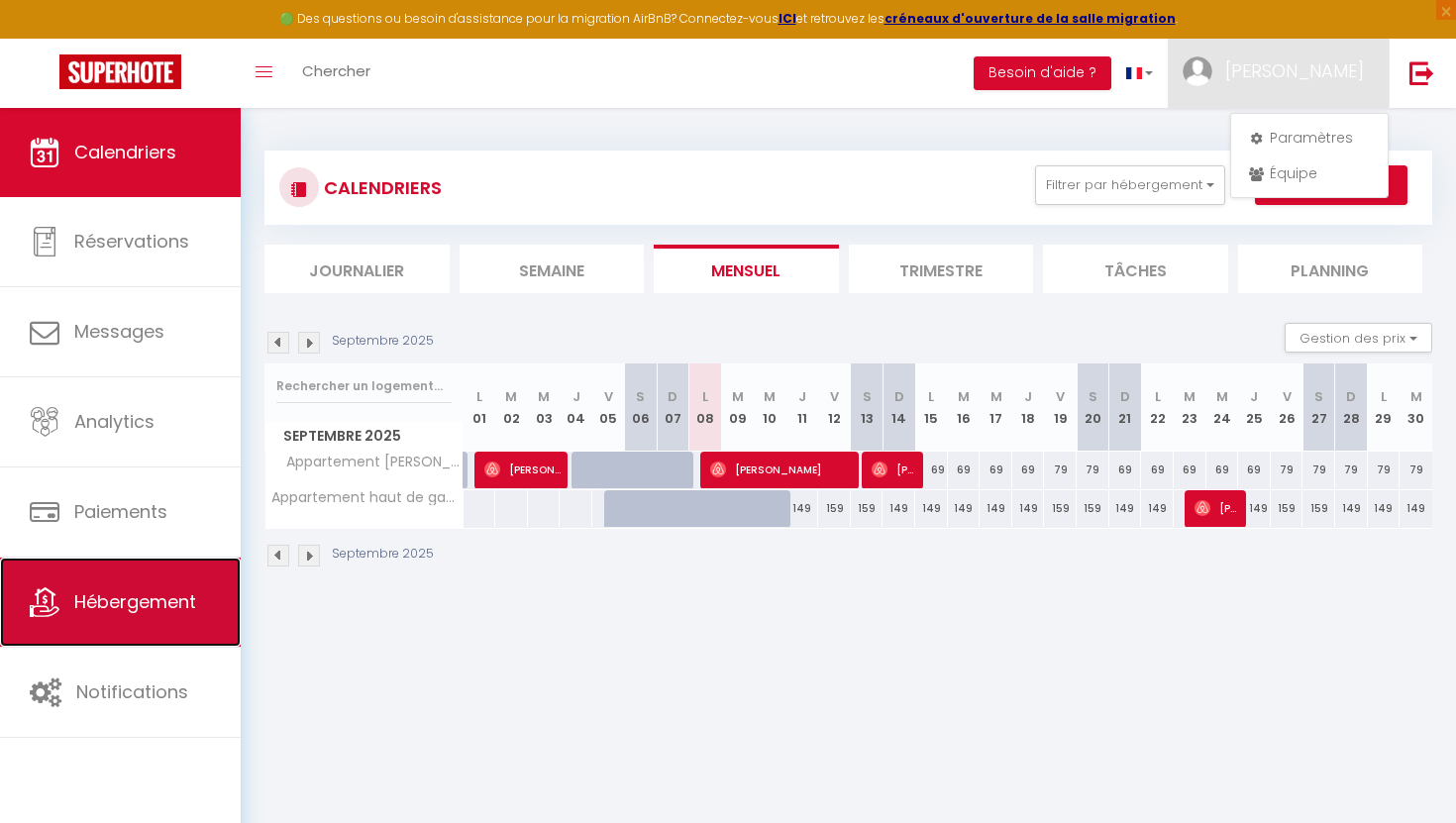
click at [84, 591] on span "Hébergement" at bounding box center [135, 601] width 122 height 25
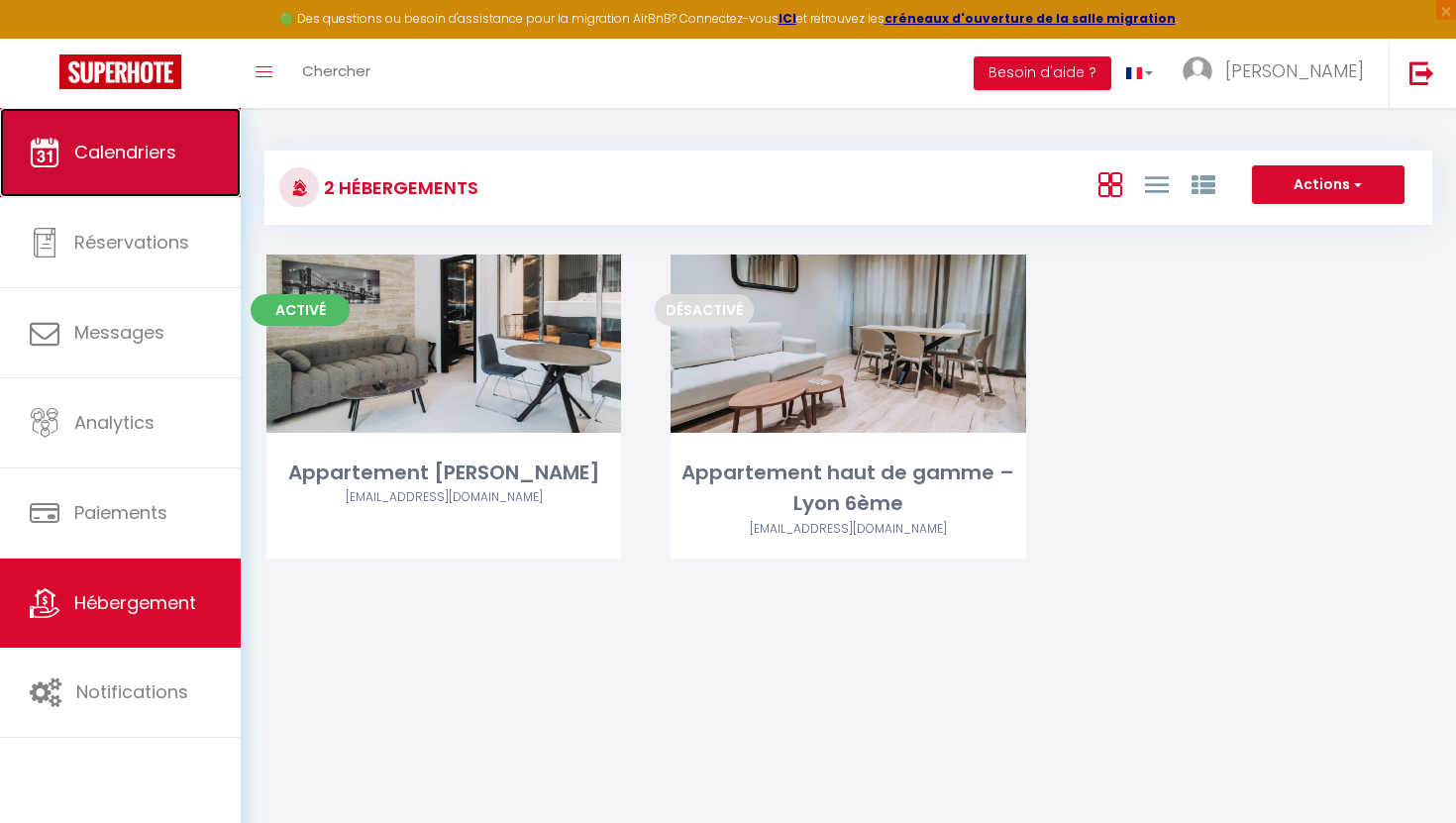
click at [186, 161] on link "Calendriers" at bounding box center [120, 153] width 241 height 89
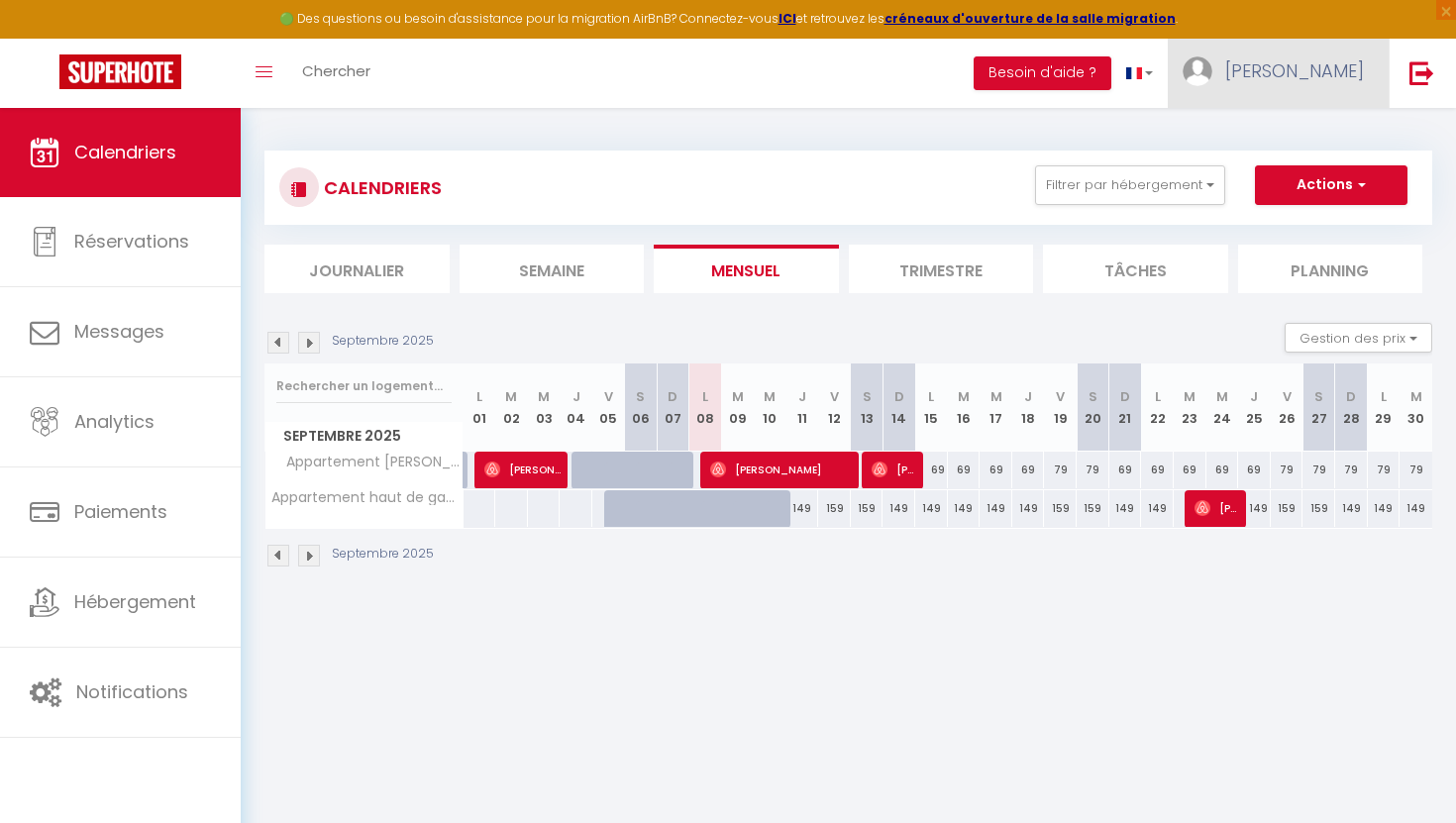
click at [1351, 66] on span "[PERSON_NAME]" at bounding box center [1294, 71] width 138 height 25
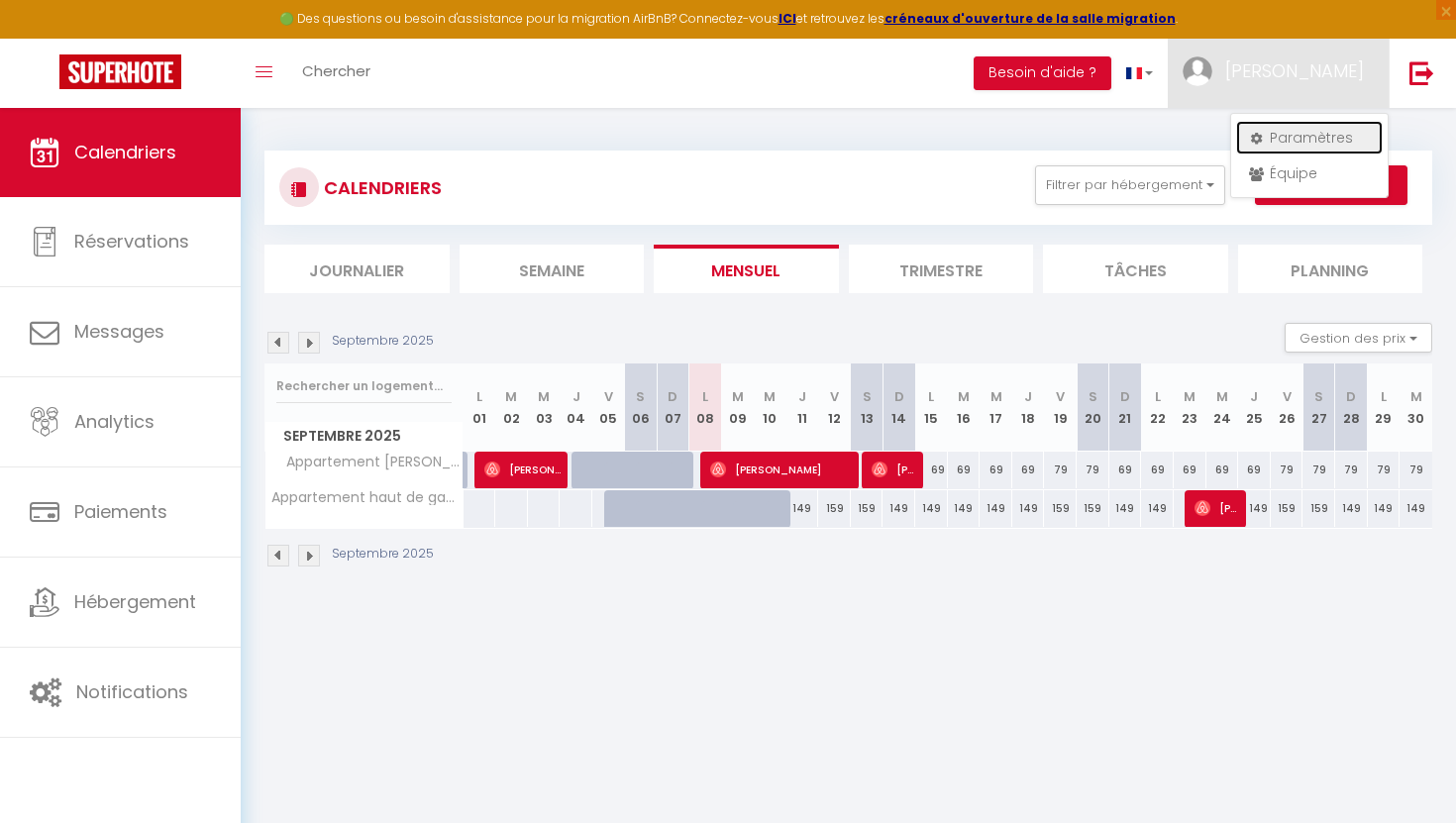
click at [1305, 137] on link "Paramètres" at bounding box center [1309, 138] width 146 height 34
select select "28"
select select "fr"
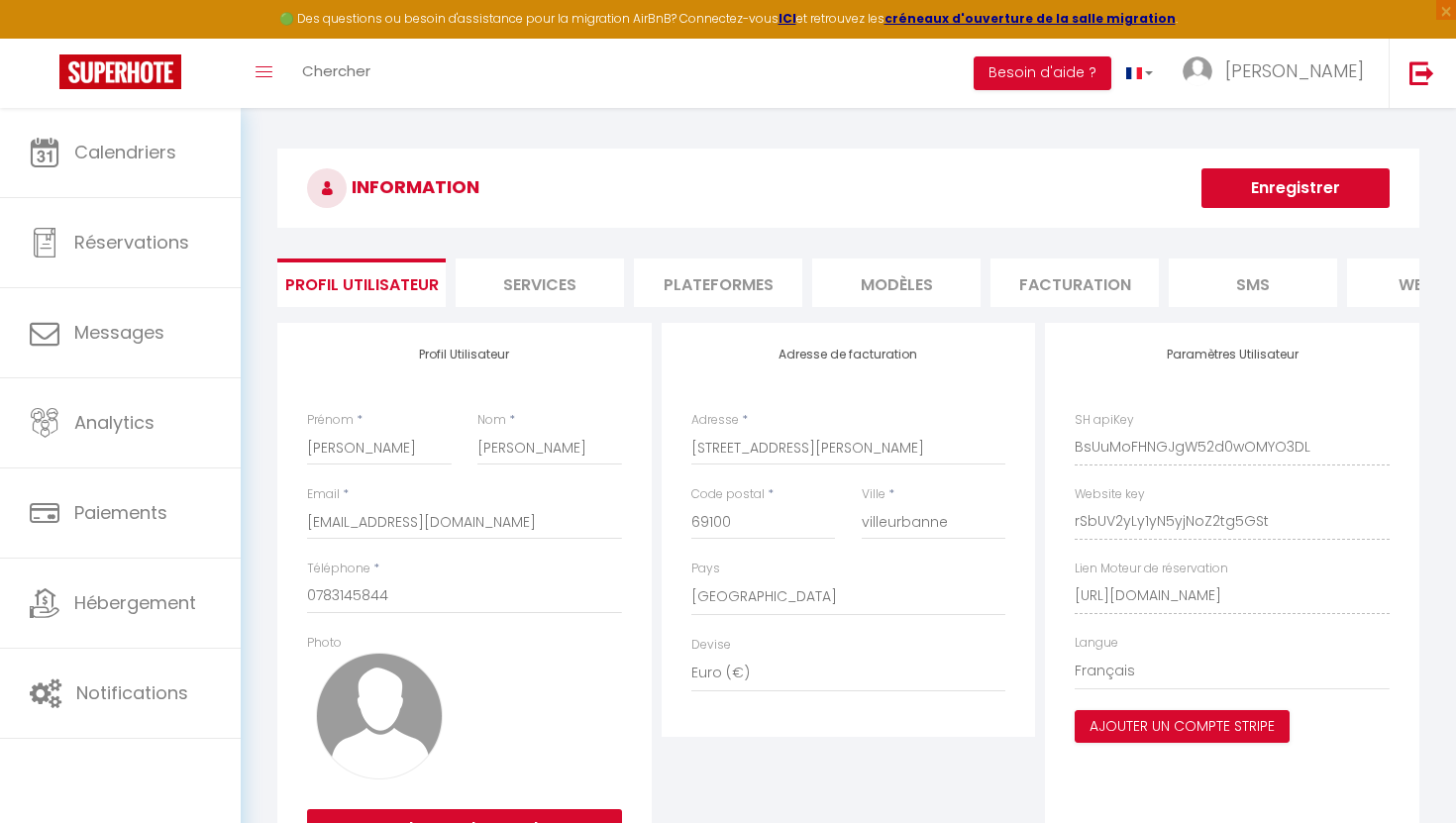
click at [696, 281] on li "Plateformes" at bounding box center [718, 282] width 168 height 49
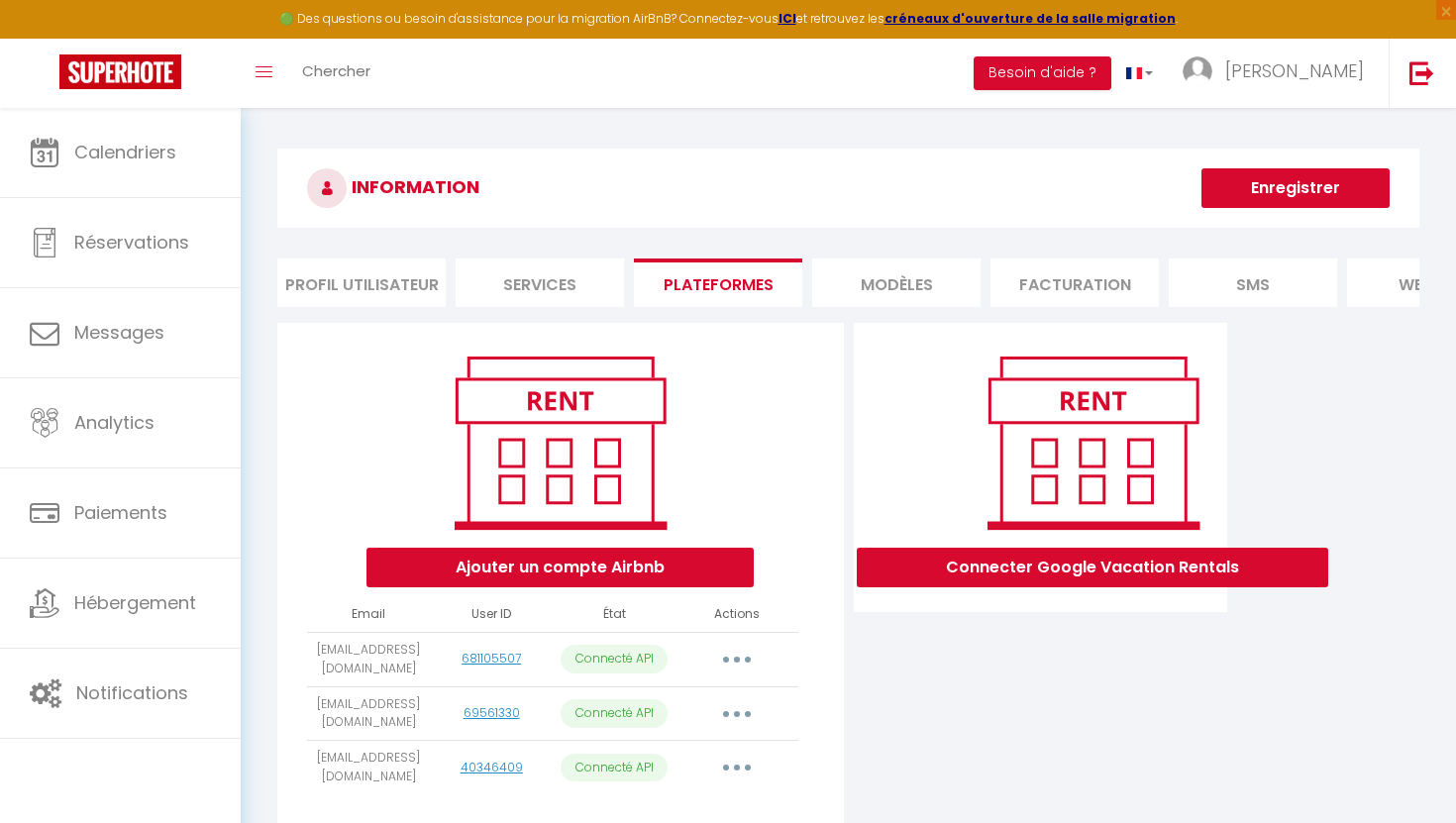
scroll to position [108, 0]
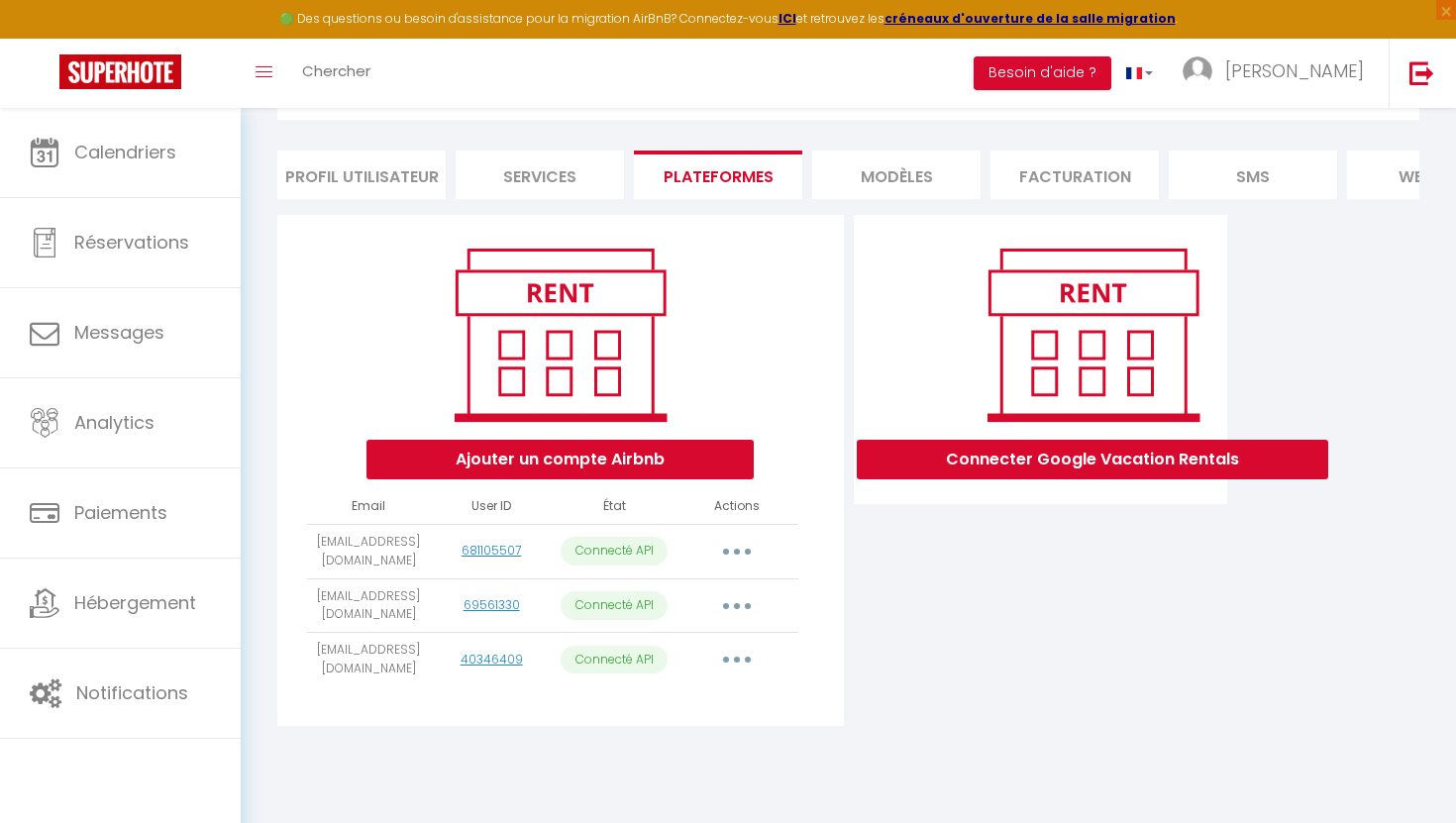
click at [735, 660] on icon "button" at bounding box center [737, 659] width 6 height 6
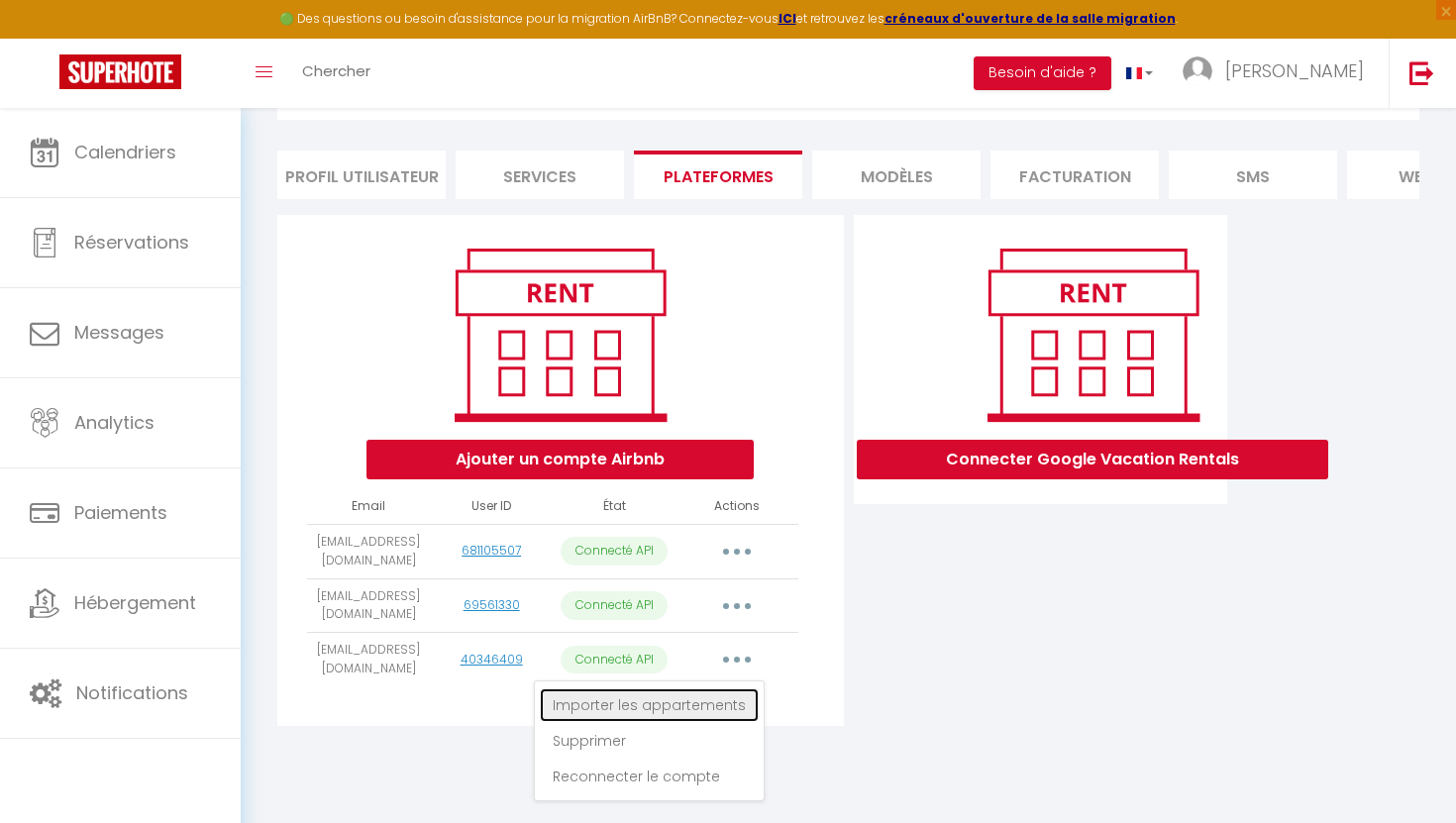
click at [645, 704] on link "Importer les appartements" at bounding box center [649, 705] width 219 height 34
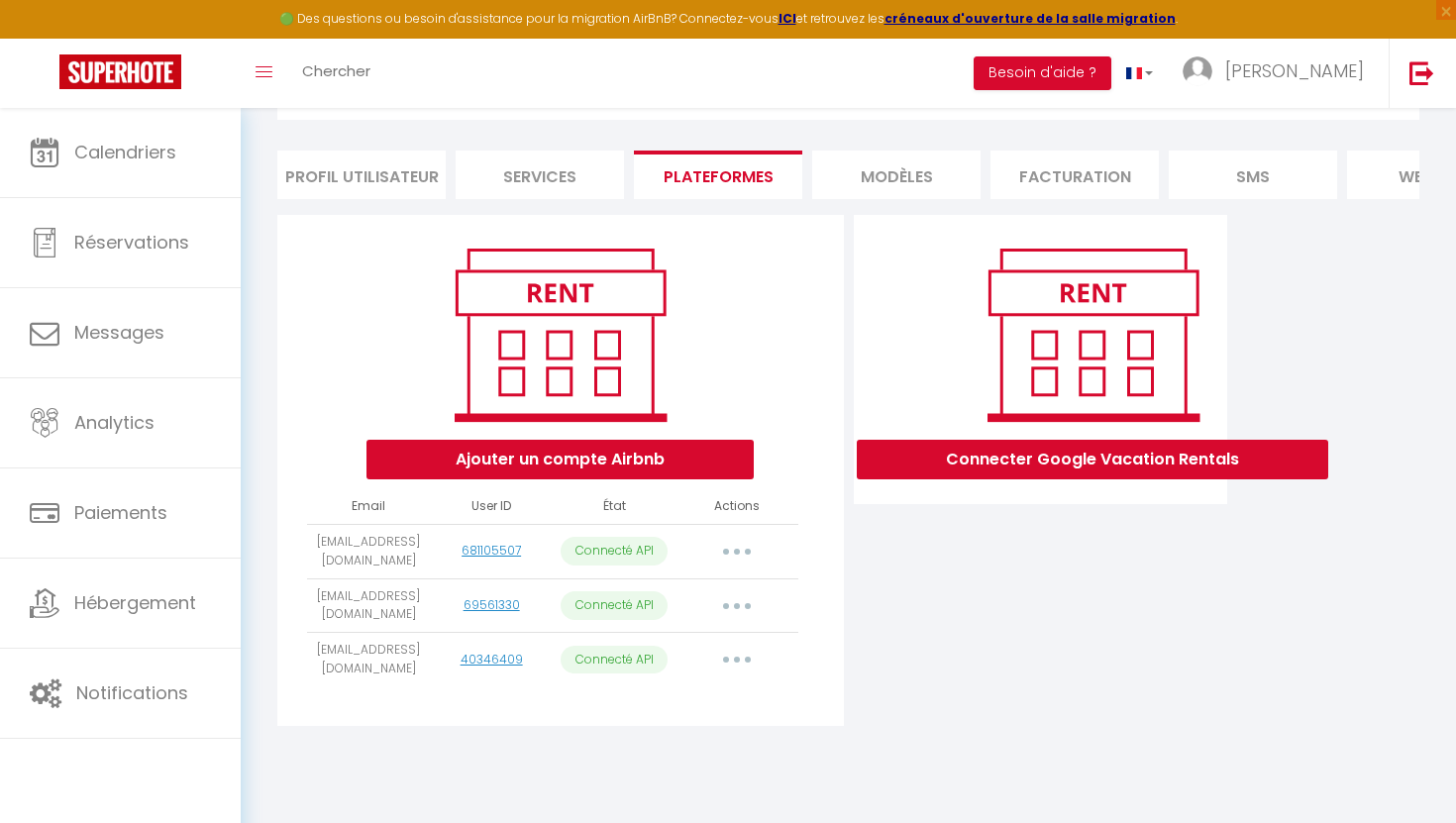
select select
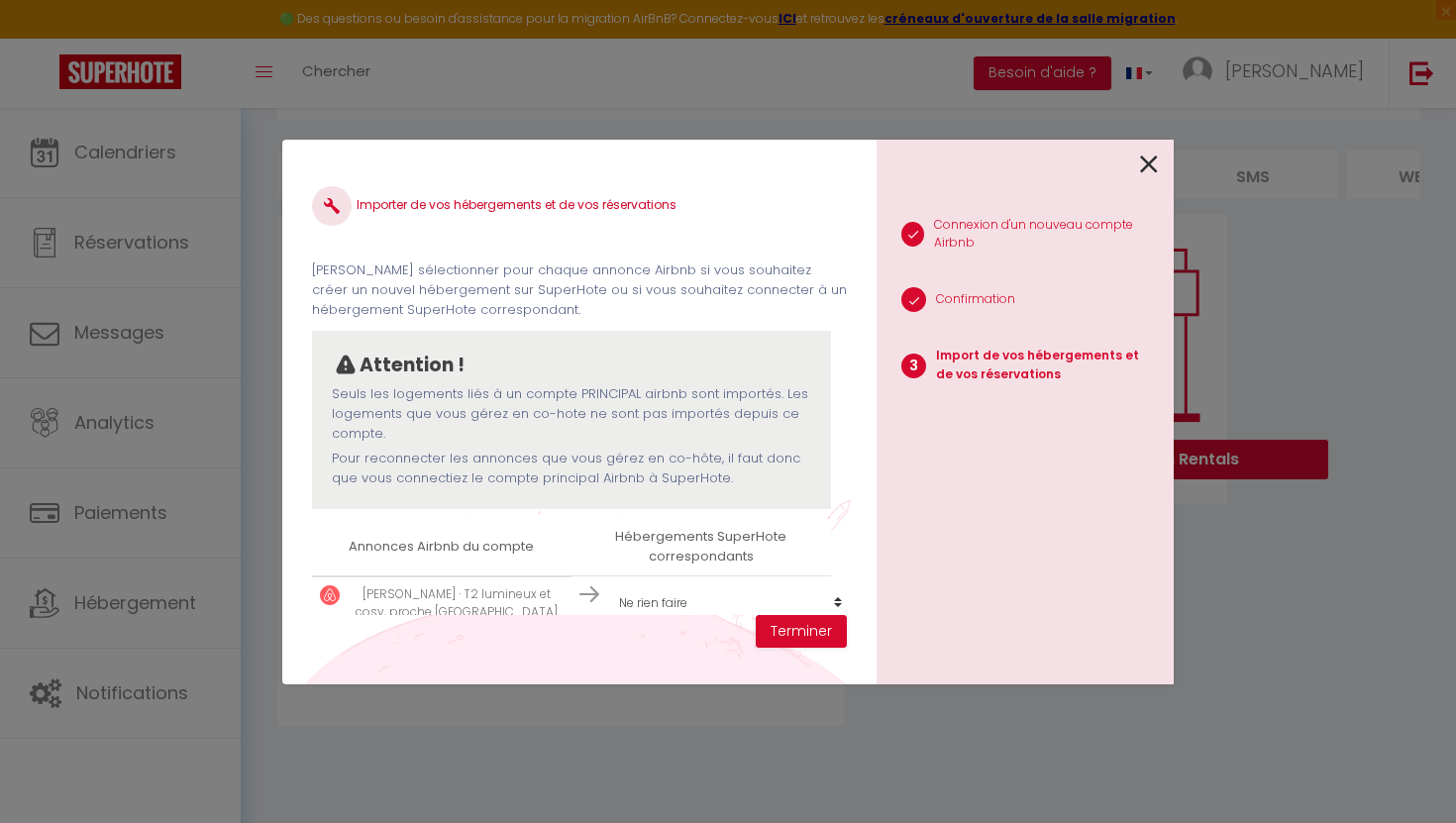
scroll to position [85, 0]
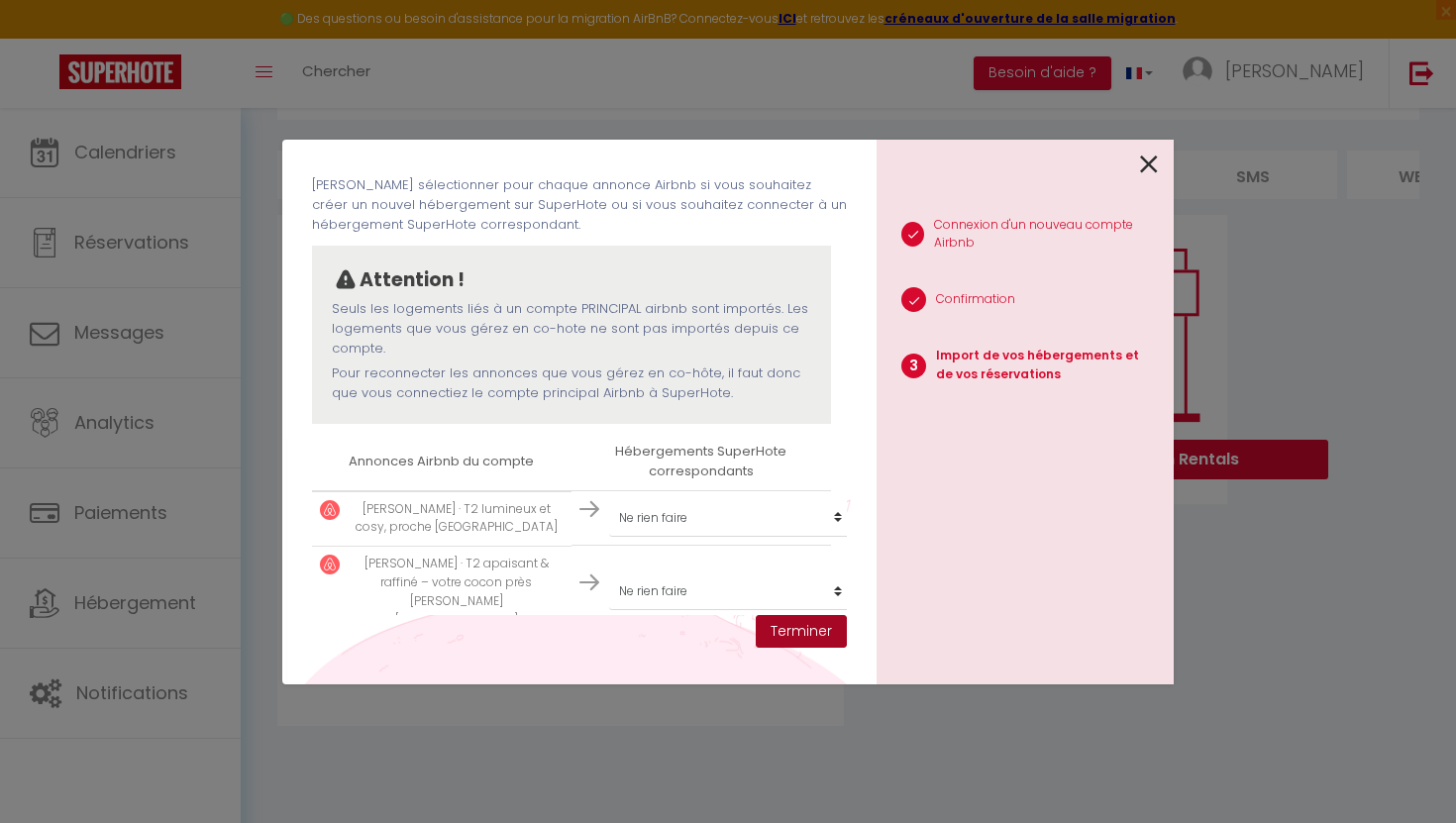
click at [807, 637] on button "Terminer" at bounding box center [802, 632] width 91 height 34
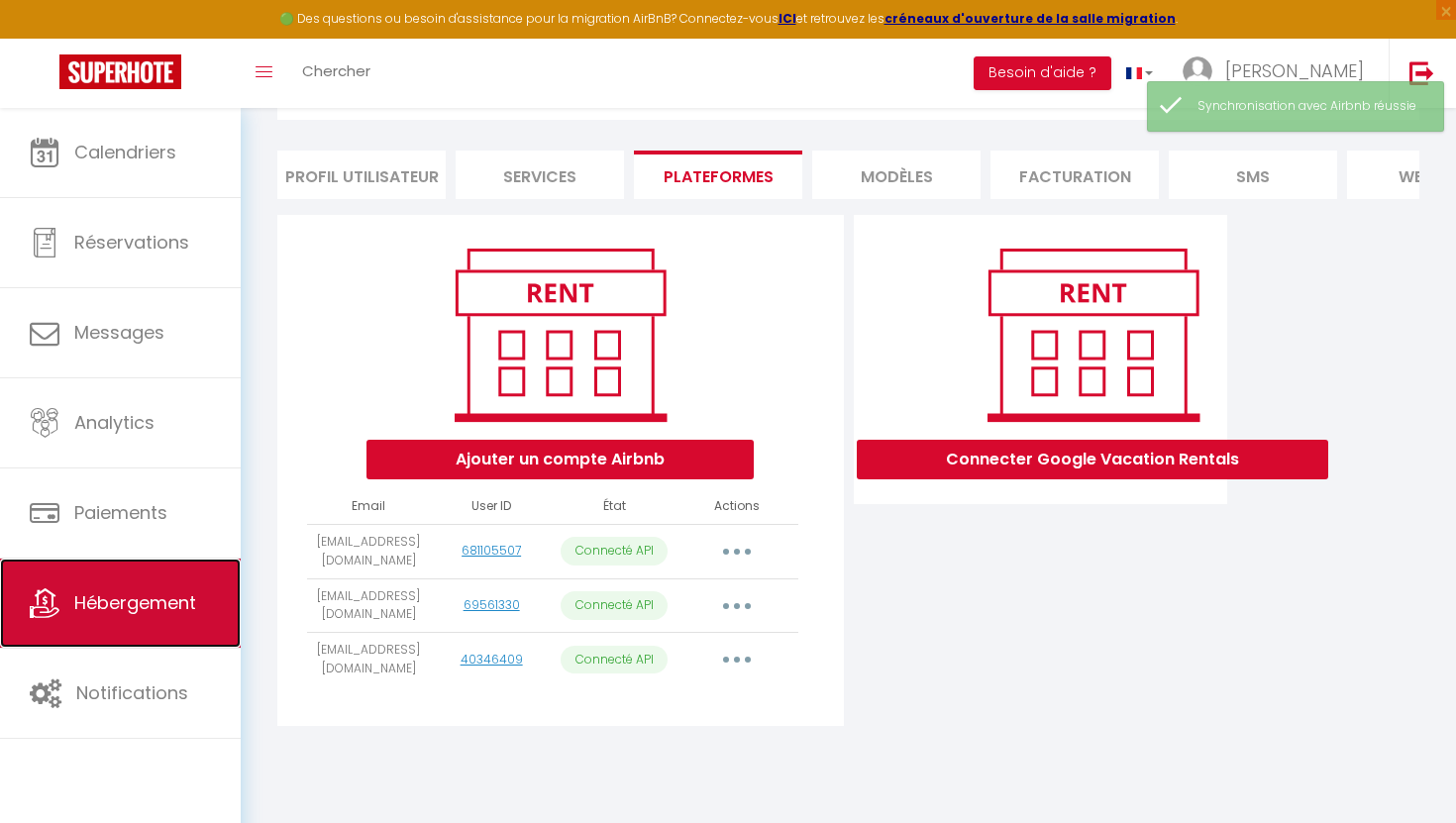
click at [124, 588] on link "Hébergement" at bounding box center [120, 603] width 241 height 89
